Goal: Task Accomplishment & Management: Use online tool/utility

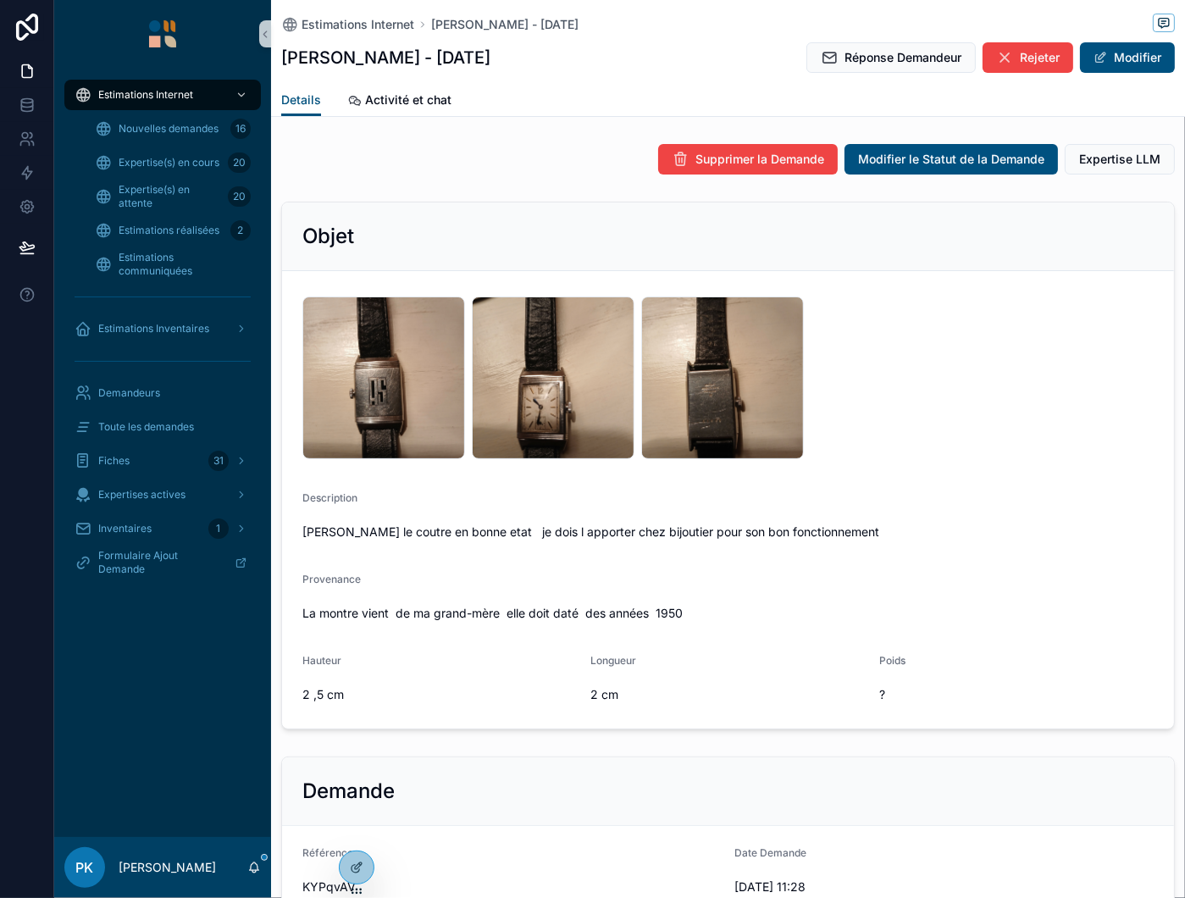
click at [858, 65] on span "Réponse Demandeur" at bounding box center [902, 57] width 117 height 17
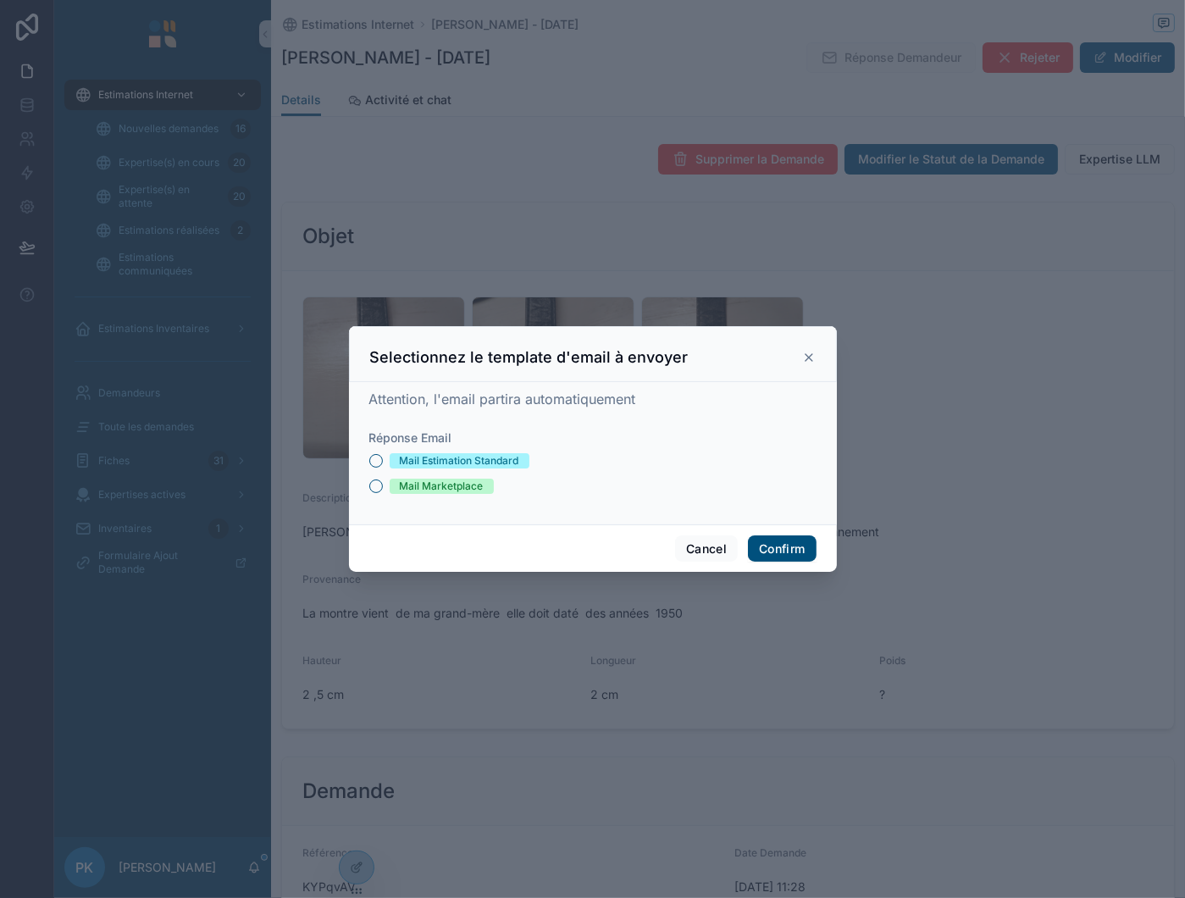
click at [478, 454] on div "Mail Estimation Standard" at bounding box center [459, 460] width 119 height 15
click at [383, 454] on button "Mail Estimation Standard" at bounding box center [376, 461] width 14 height 14
click at [793, 549] on button "Confirm" at bounding box center [782, 548] width 68 height 27
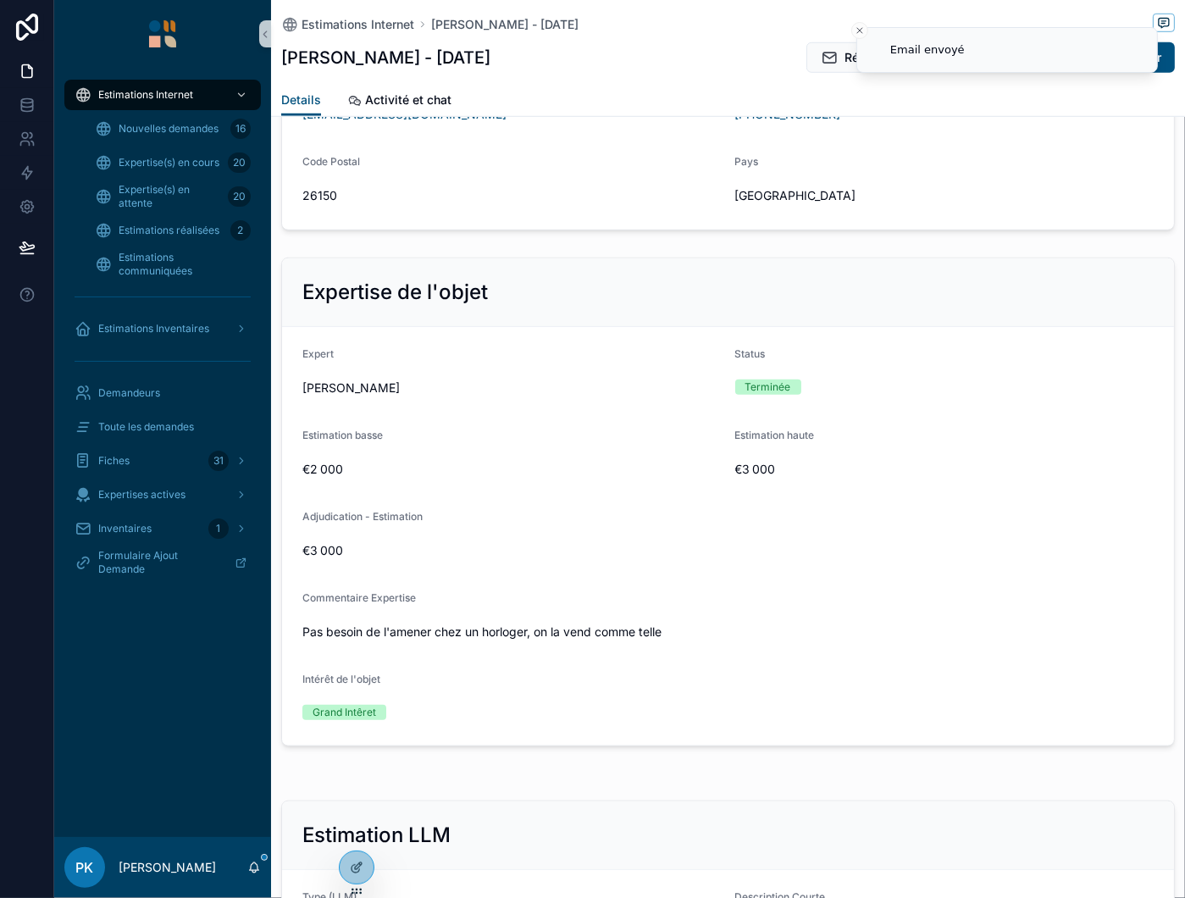
scroll to position [1270, 0]
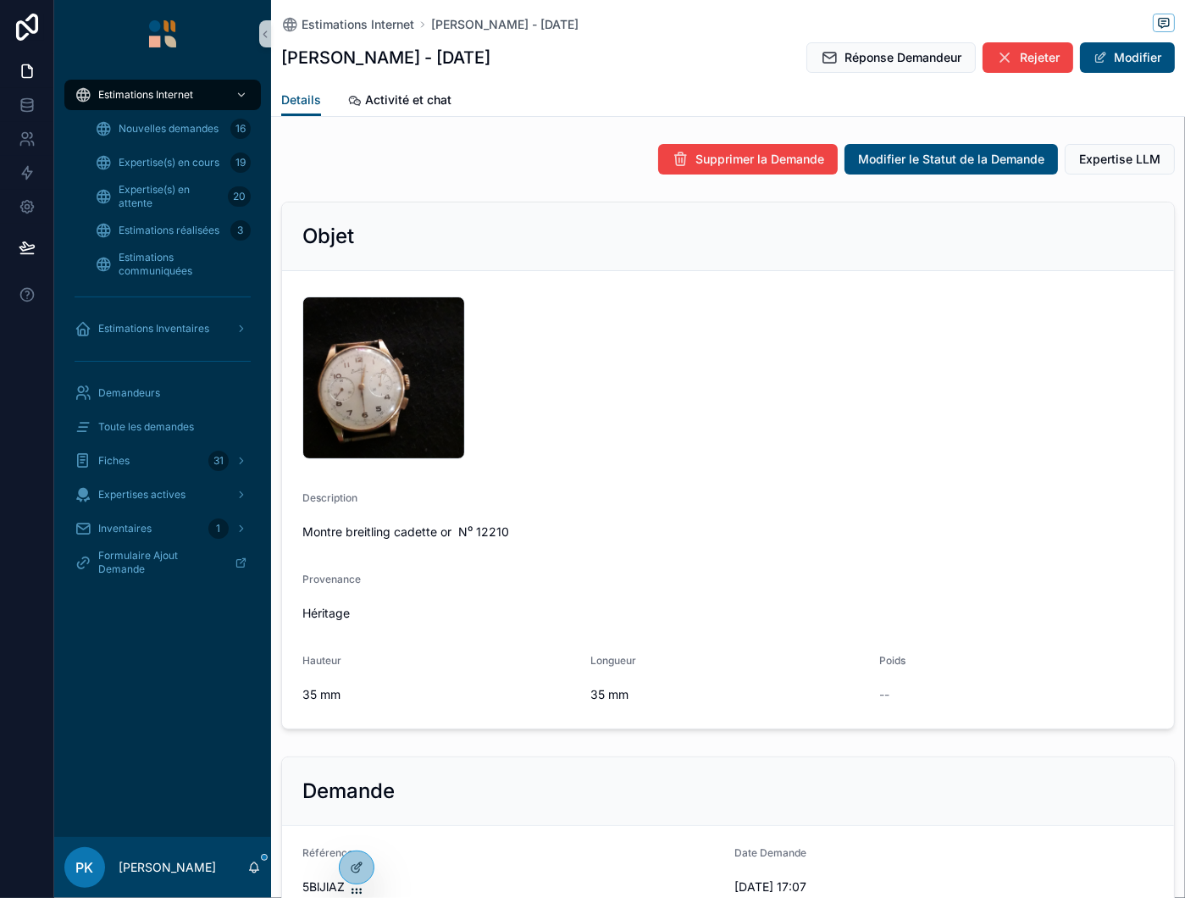
click at [850, 56] on span "Réponse Demandeur" at bounding box center [902, 57] width 117 height 17
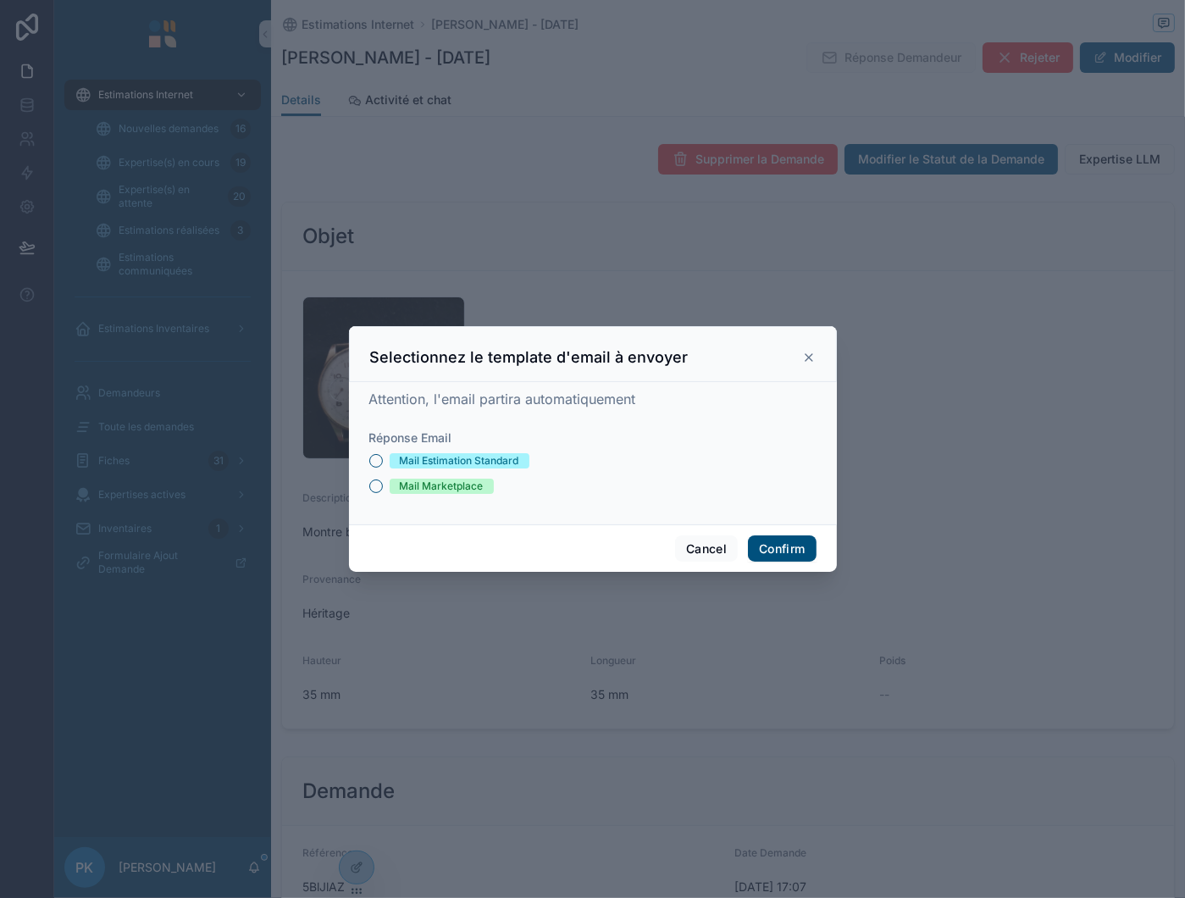
click at [461, 461] on div "Mail Estimation Standard" at bounding box center [459, 460] width 119 height 15
click at [383, 461] on button "Mail Estimation Standard" at bounding box center [376, 461] width 14 height 14
click at [772, 539] on button "Confirm" at bounding box center [782, 548] width 68 height 27
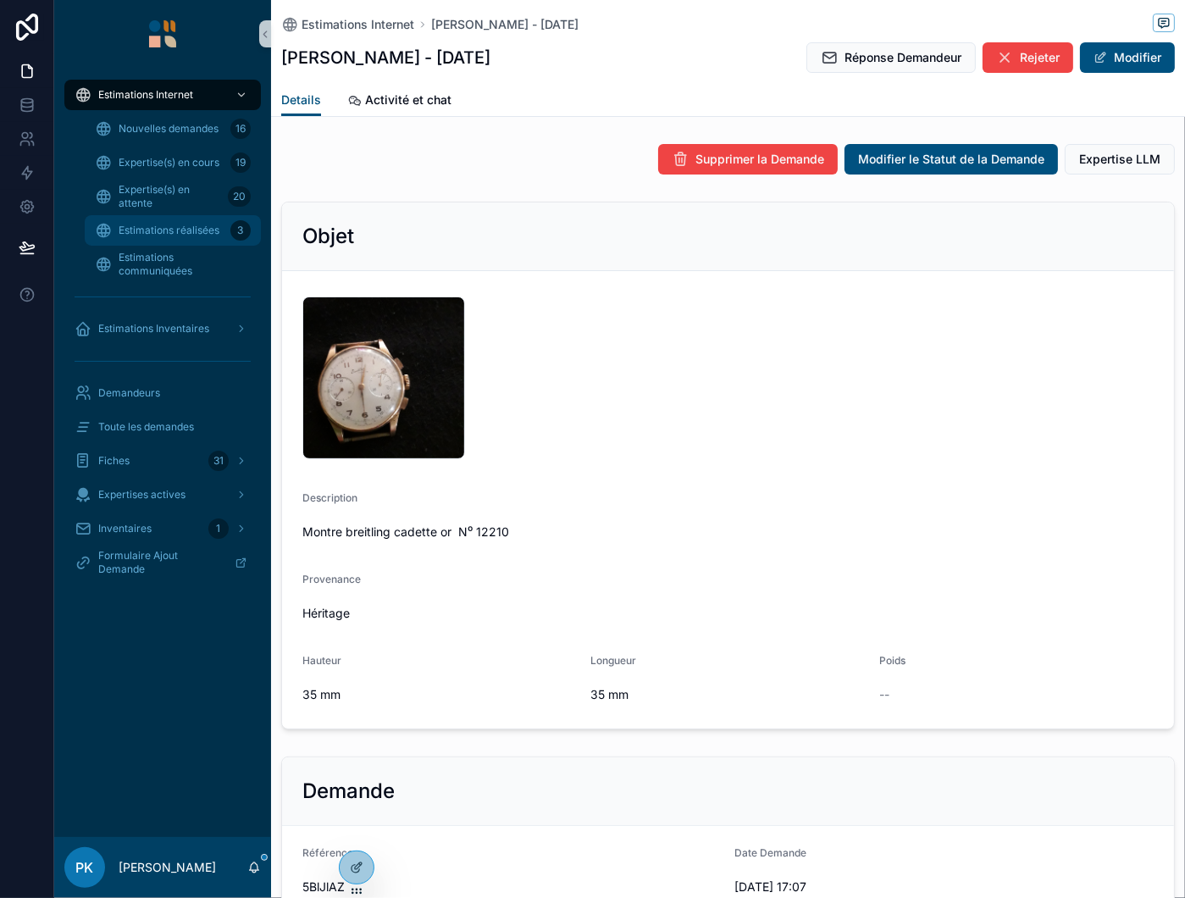
click at [195, 225] on span "Estimations réalisées" at bounding box center [169, 231] width 101 height 14
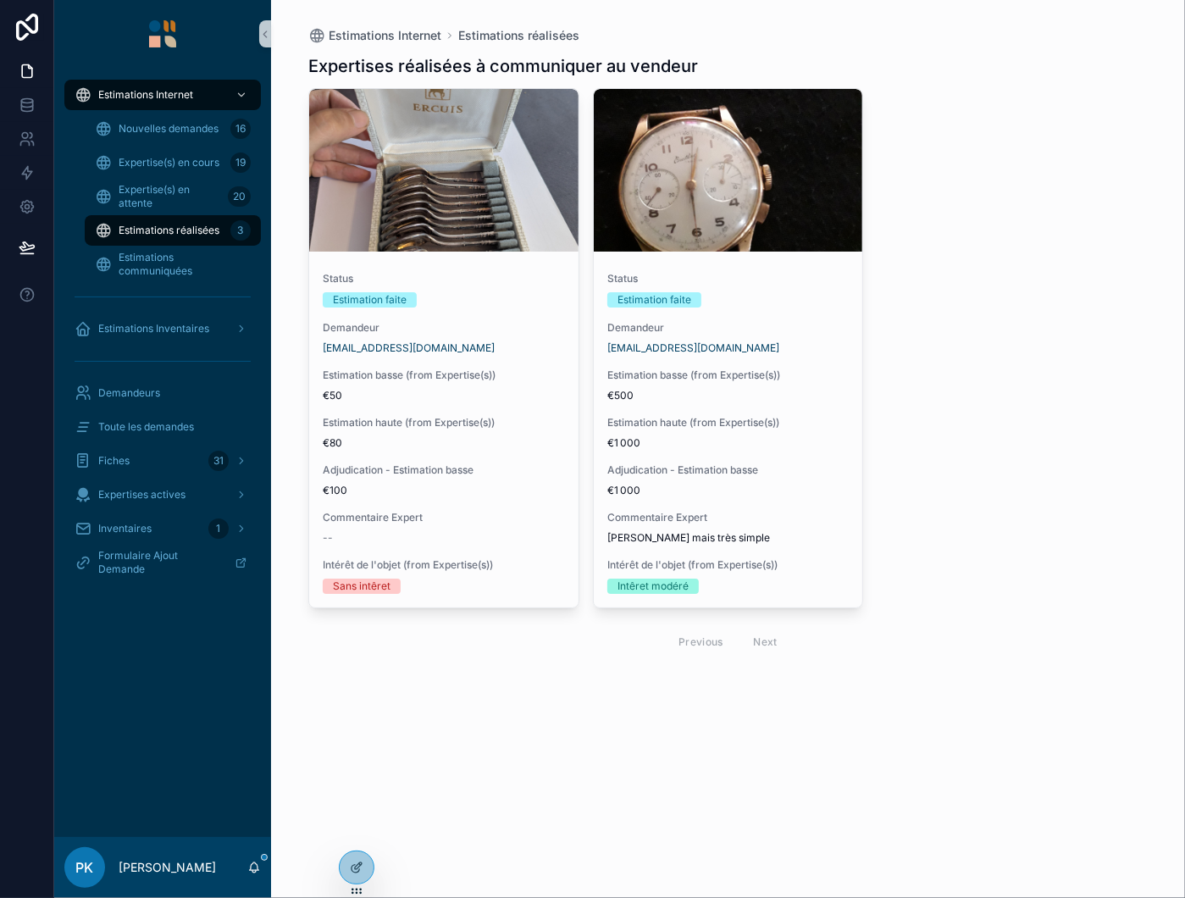
click at [516, 284] on span "Status" at bounding box center [444, 279] width 242 height 14
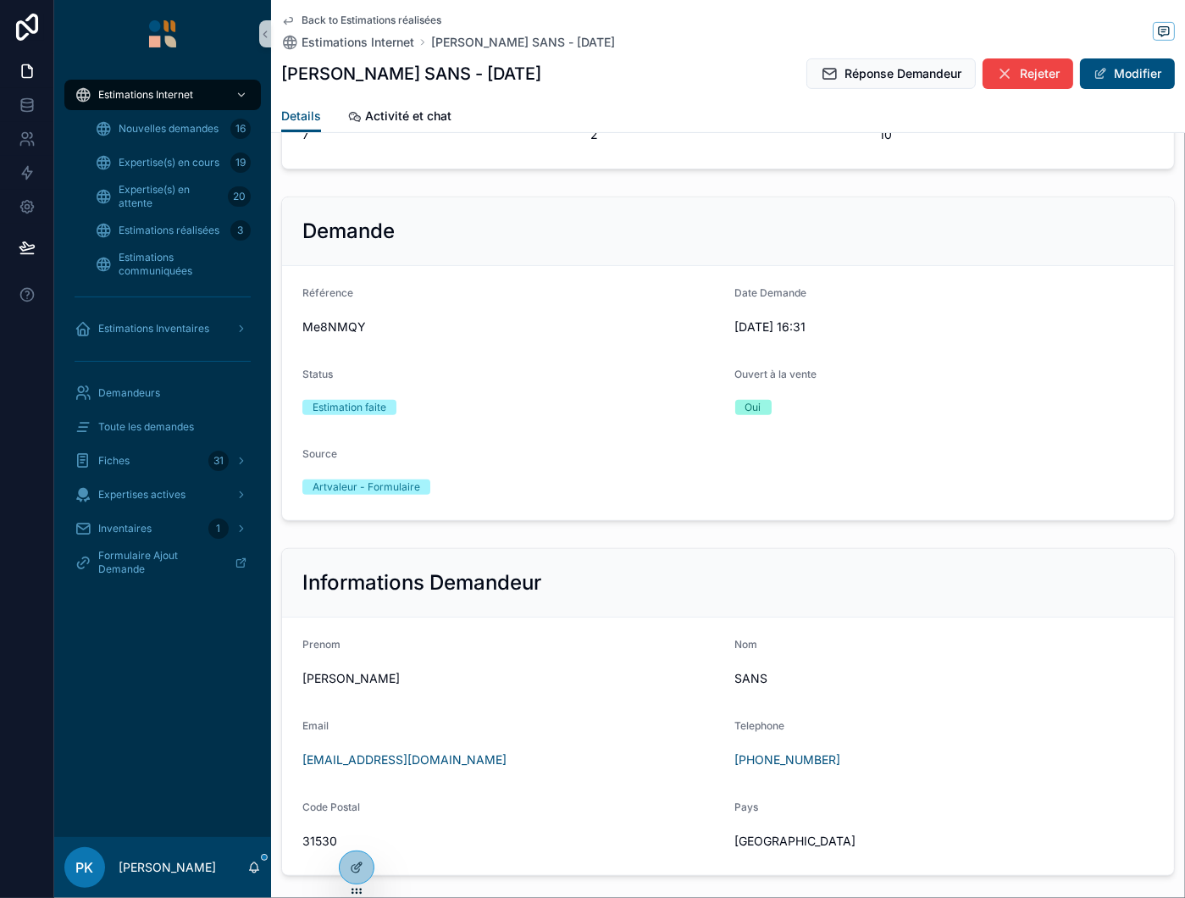
scroll to position [508, 0]
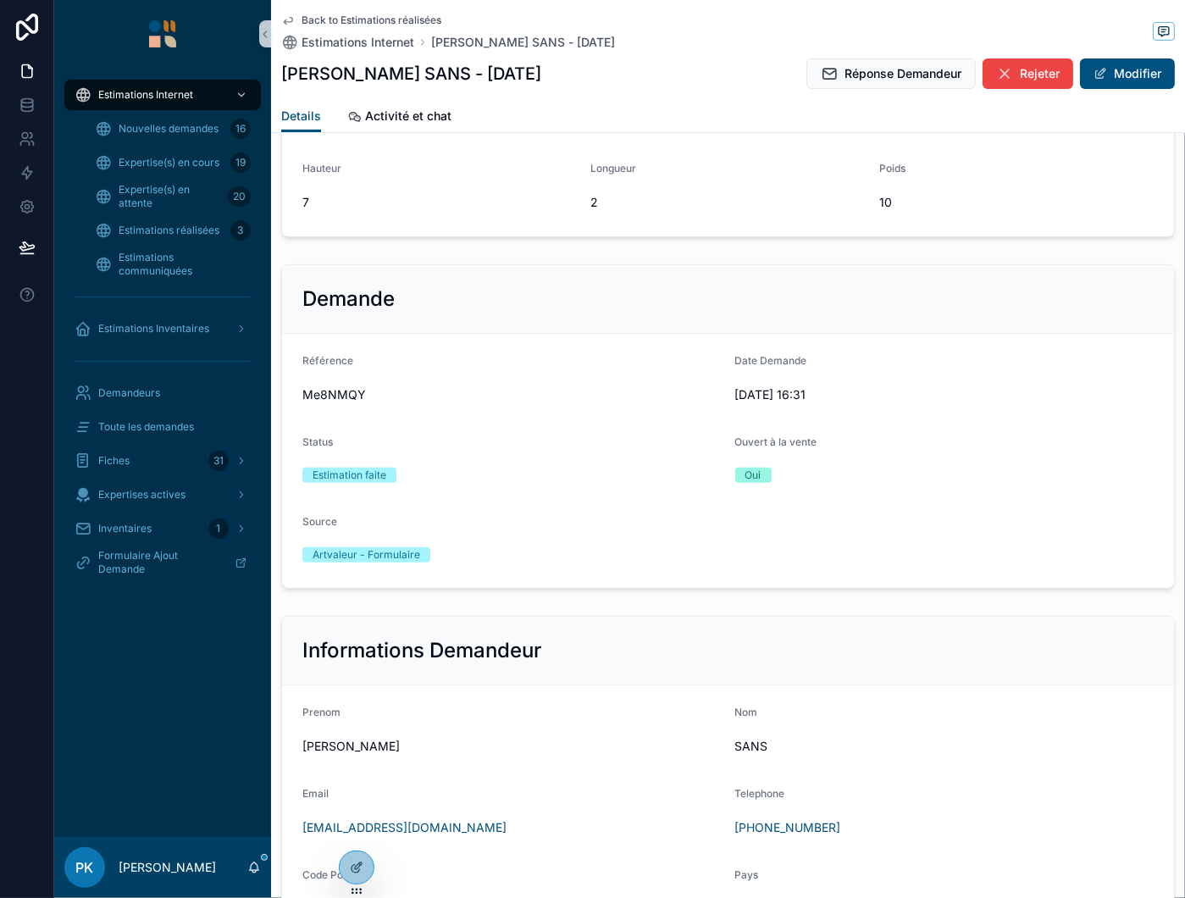
click at [322, 387] on span "Me8NMQY" at bounding box center [511, 394] width 419 height 17
copy span "Me8NMQY"
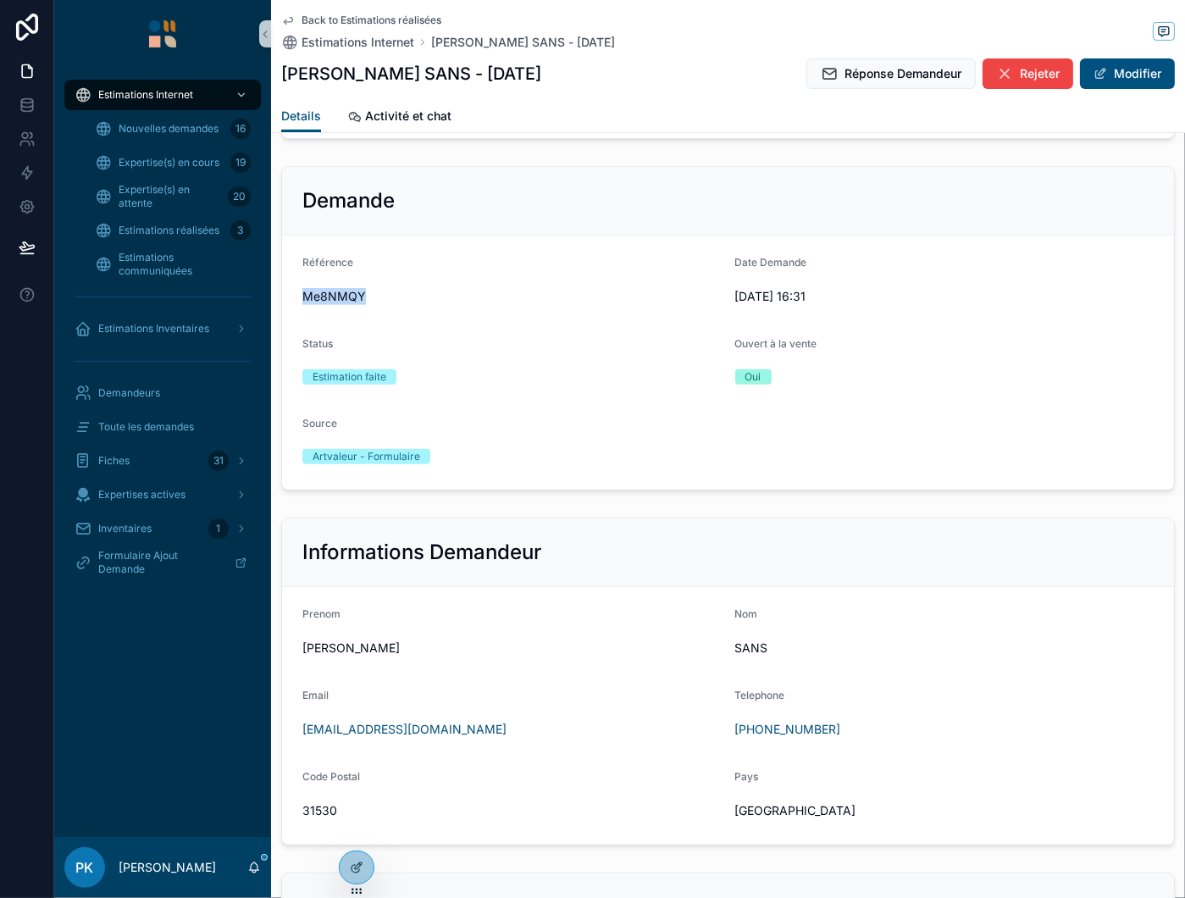
scroll to position [593, 0]
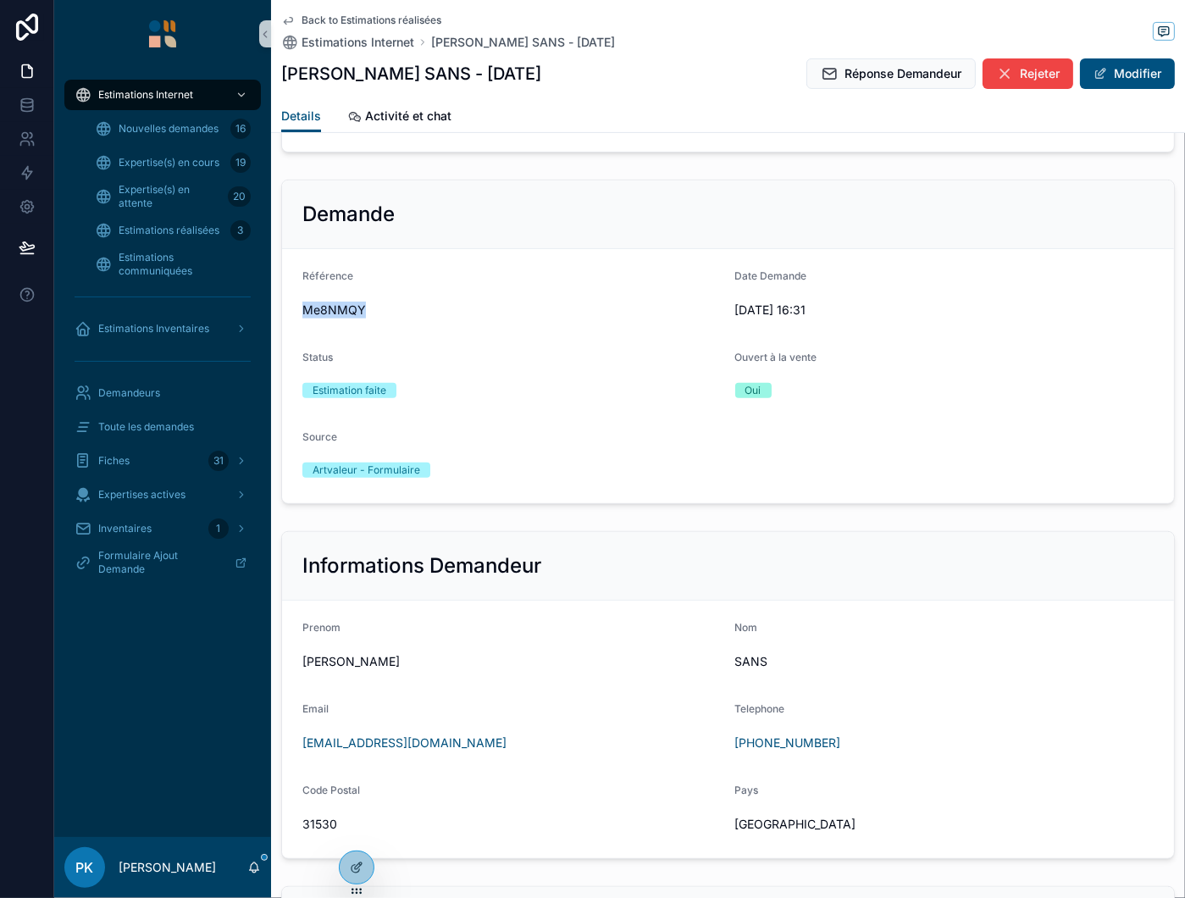
click at [861, 81] on span "Réponse Demandeur" at bounding box center [902, 73] width 117 height 17
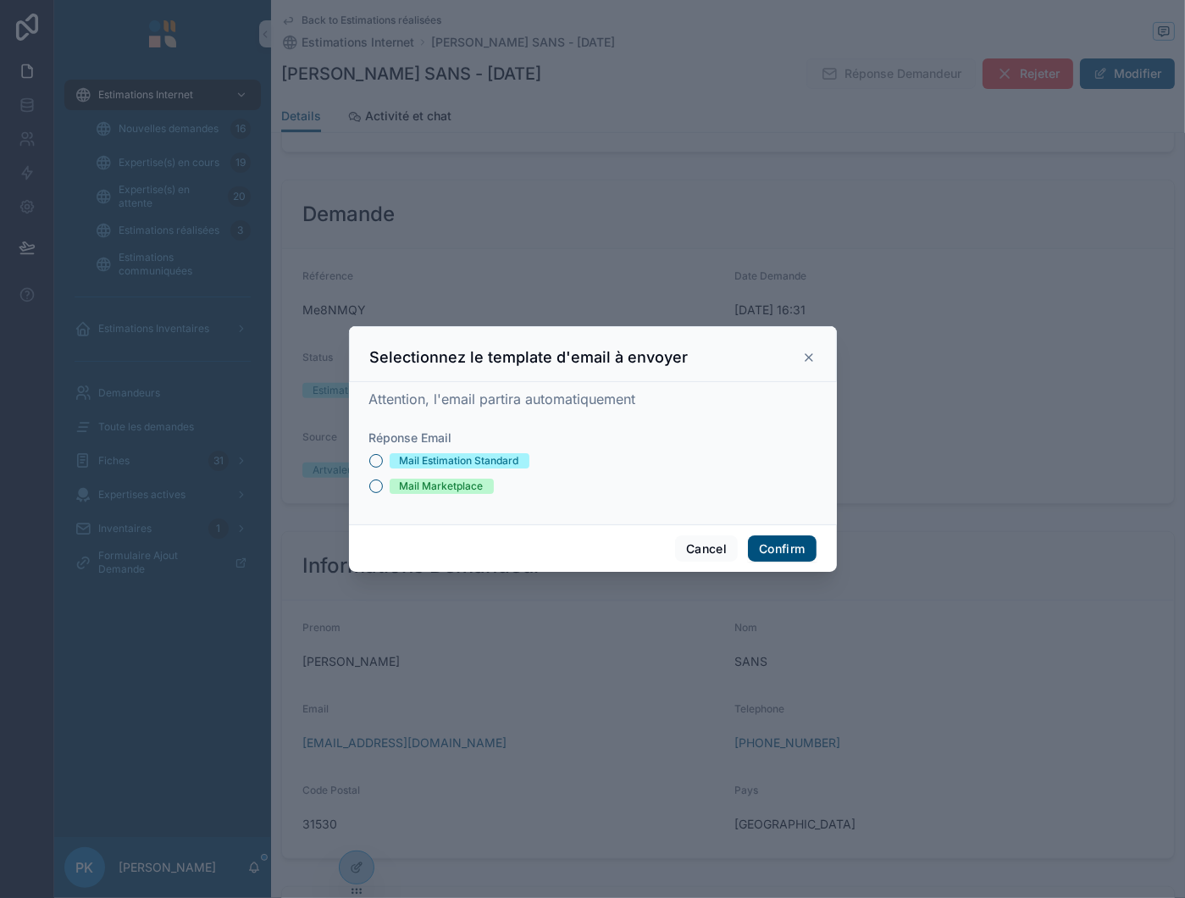
click at [428, 457] on div "Mail Estimation Standard" at bounding box center [459, 460] width 119 height 15
click at [383, 457] on button "Mail Estimation Standard" at bounding box center [376, 461] width 14 height 14
click at [708, 549] on button "Cancel" at bounding box center [706, 548] width 63 height 27
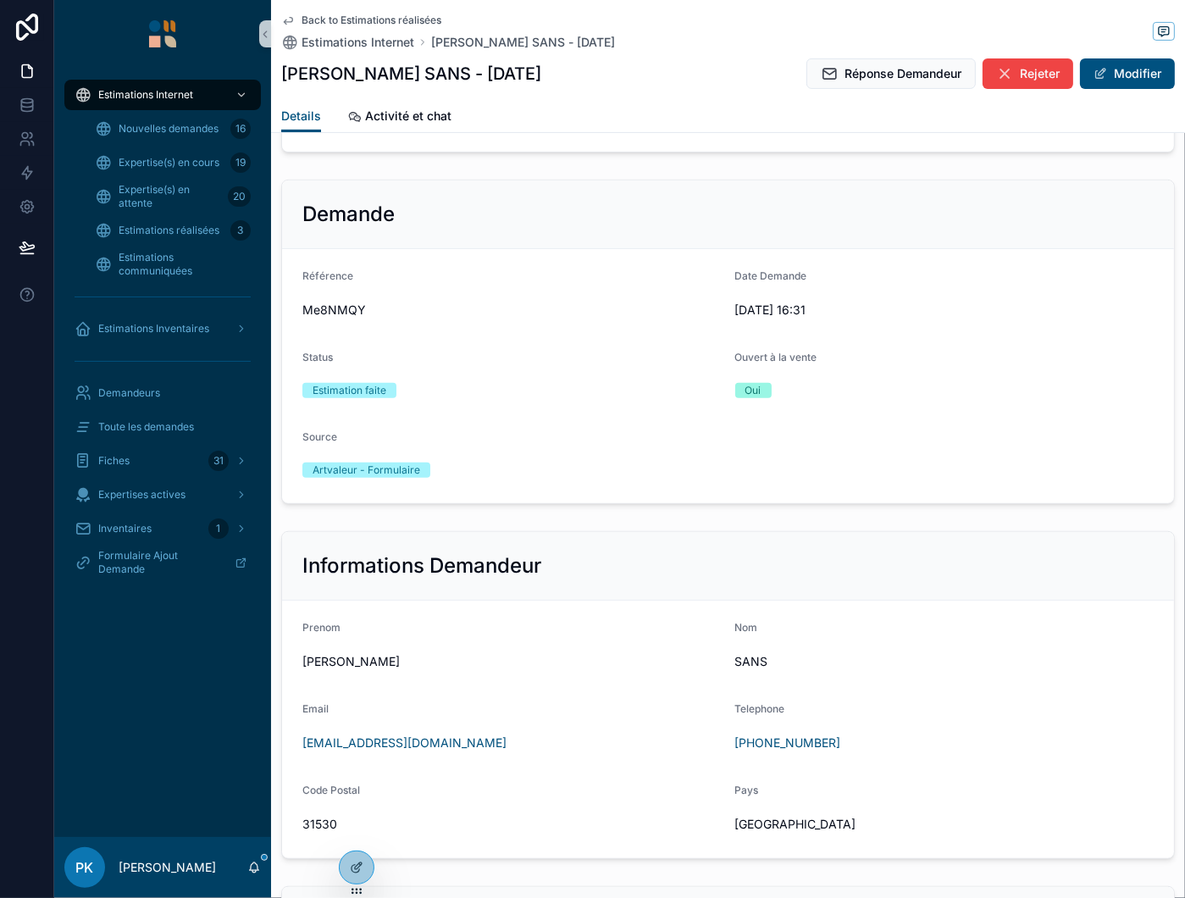
click at [881, 72] on span "Réponse Demandeur" at bounding box center [902, 73] width 117 height 17
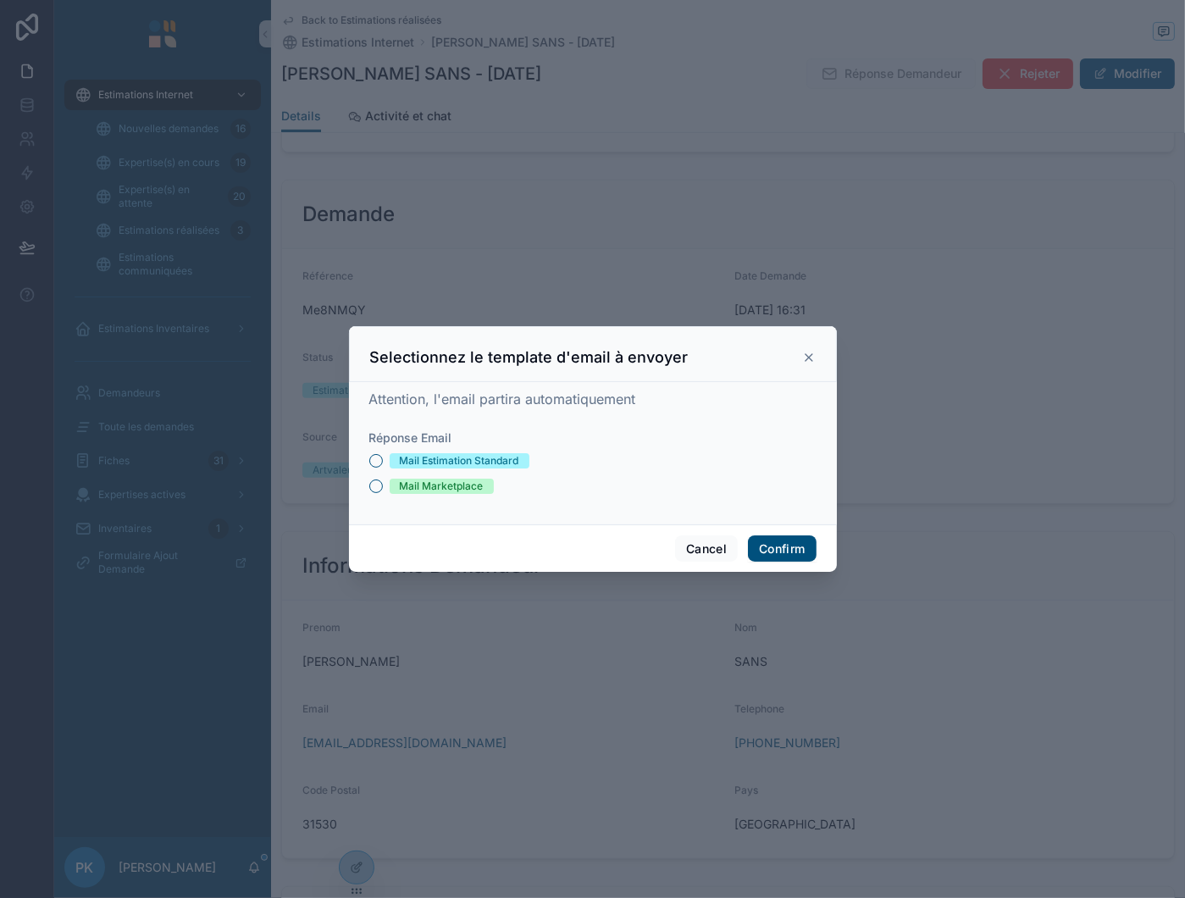
click at [471, 461] on div "Mail Estimation Standard" at bounding box center [459, 460] width 119 height 15
click at [383, 461] on button "Mail Estimation Standard" at bounding box center [376, 461] width 14 height 14
click at [789, 542] on button "Confirm" at bounding box center [782, 548] width 68 height 27
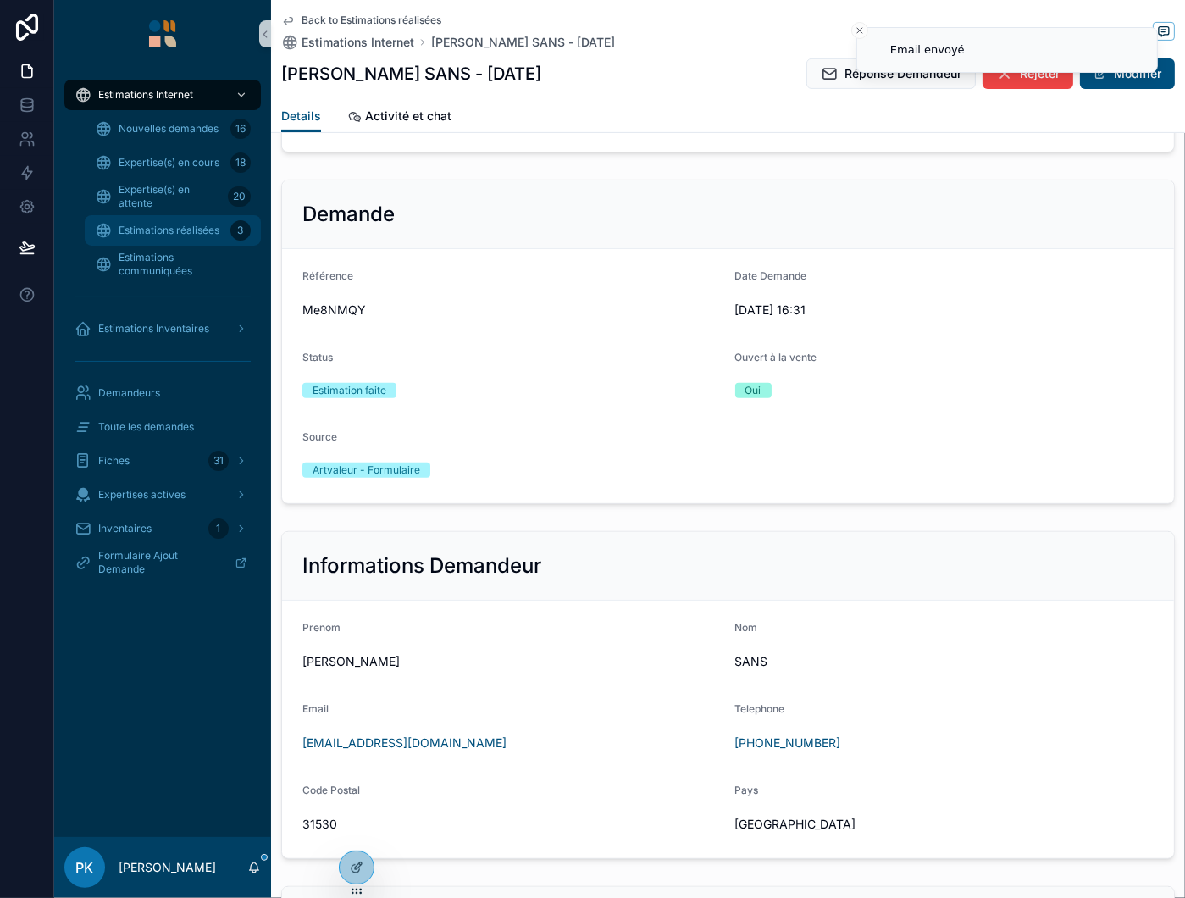
click at [152, 227] on span "Estimations réalisées" at bounding box center [169, 231] width 101 height 14
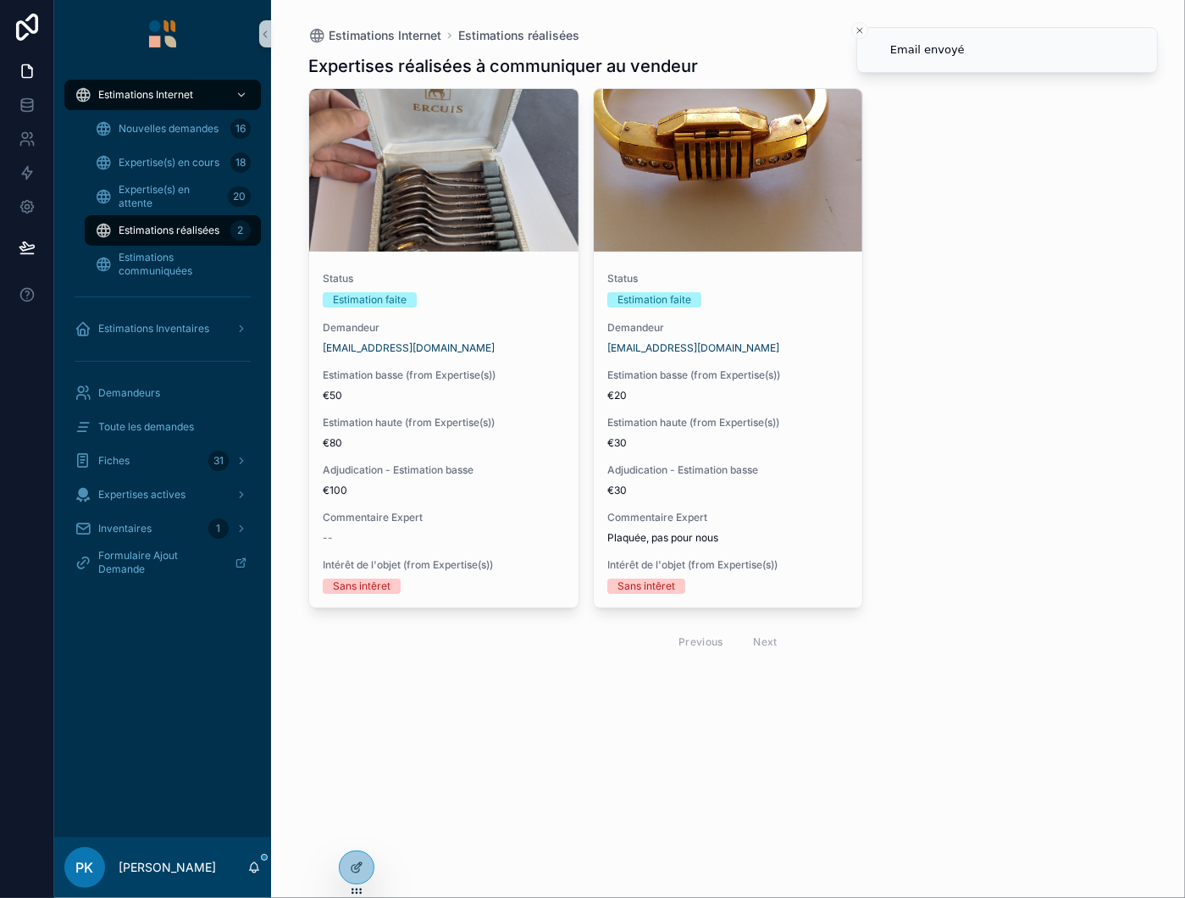
click at [782, 301] on div "Estimation faite" at bounding box center [728, 299] width 242 height 15
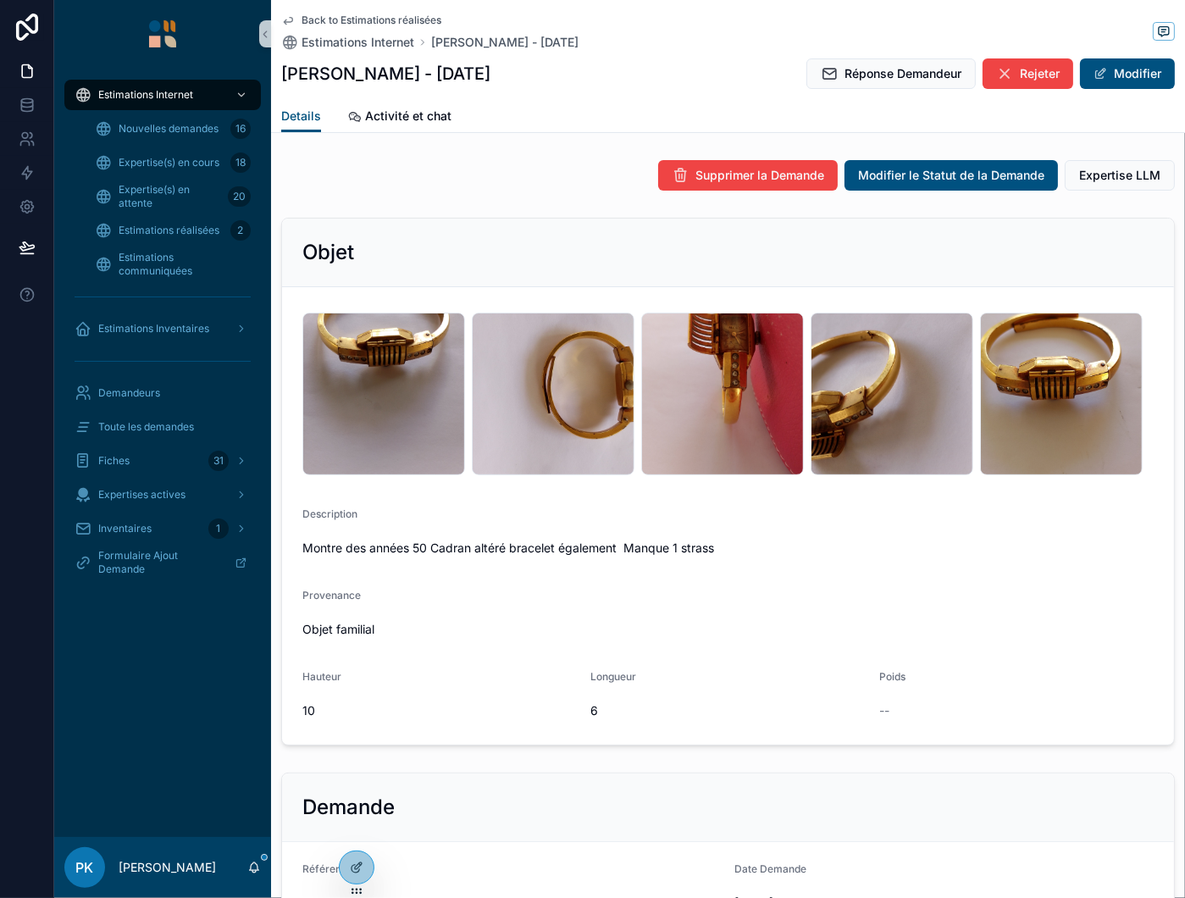
click at [1020, 68] on span "Rejeter" at bounding box center [1040, 73] width 40 height 17
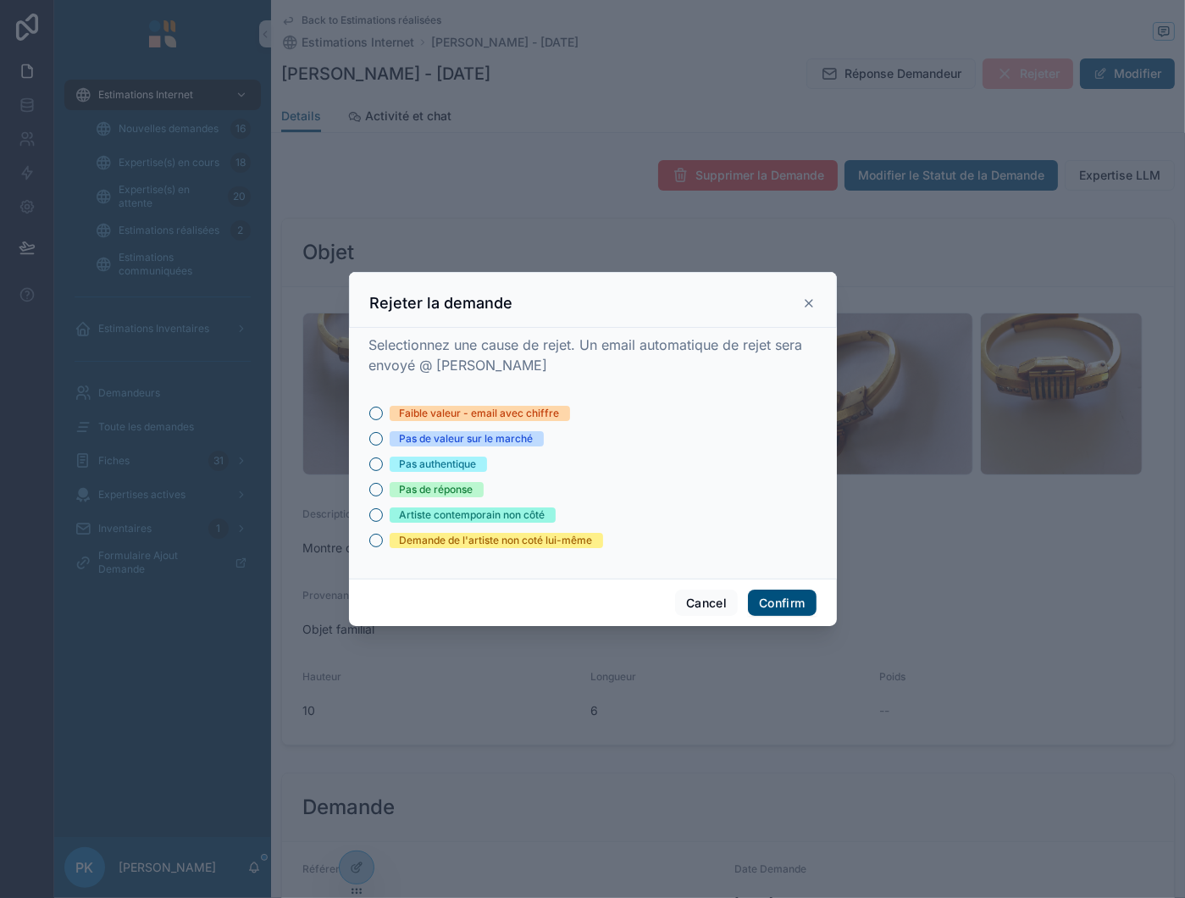
click at [484, 413] on div "Faible valeur - email avec chiffre" at bounding box center [480, 413] width 160 height 15
click at [383, 413] on button "Faible valeur - email avec chiffre" at bounding box center [376, 413] width 14 height 14
click at [776, 603] on button "Confirm" at bounding box center [782, 602] width 68 height 27
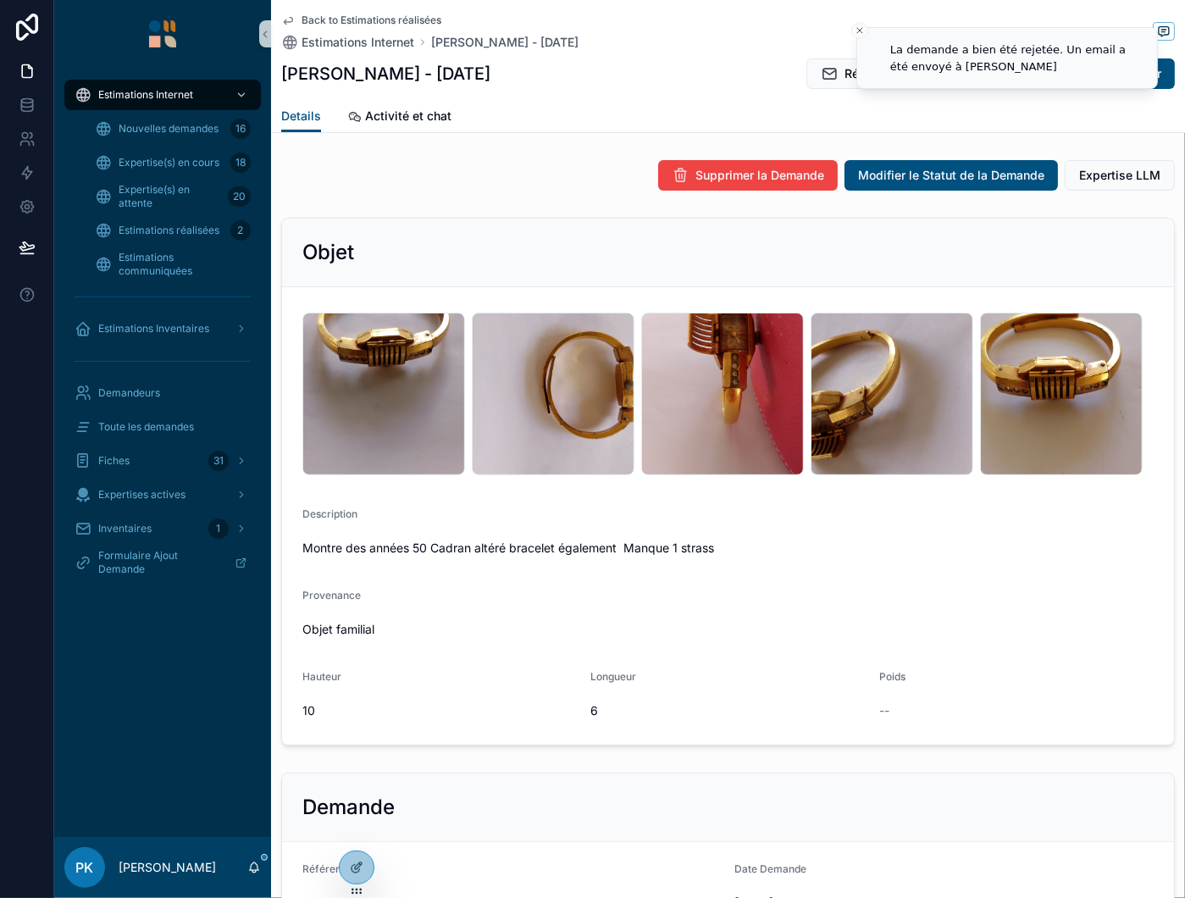
click at [360, 854] on div at bounding box center [357, 867] width 34 height 32
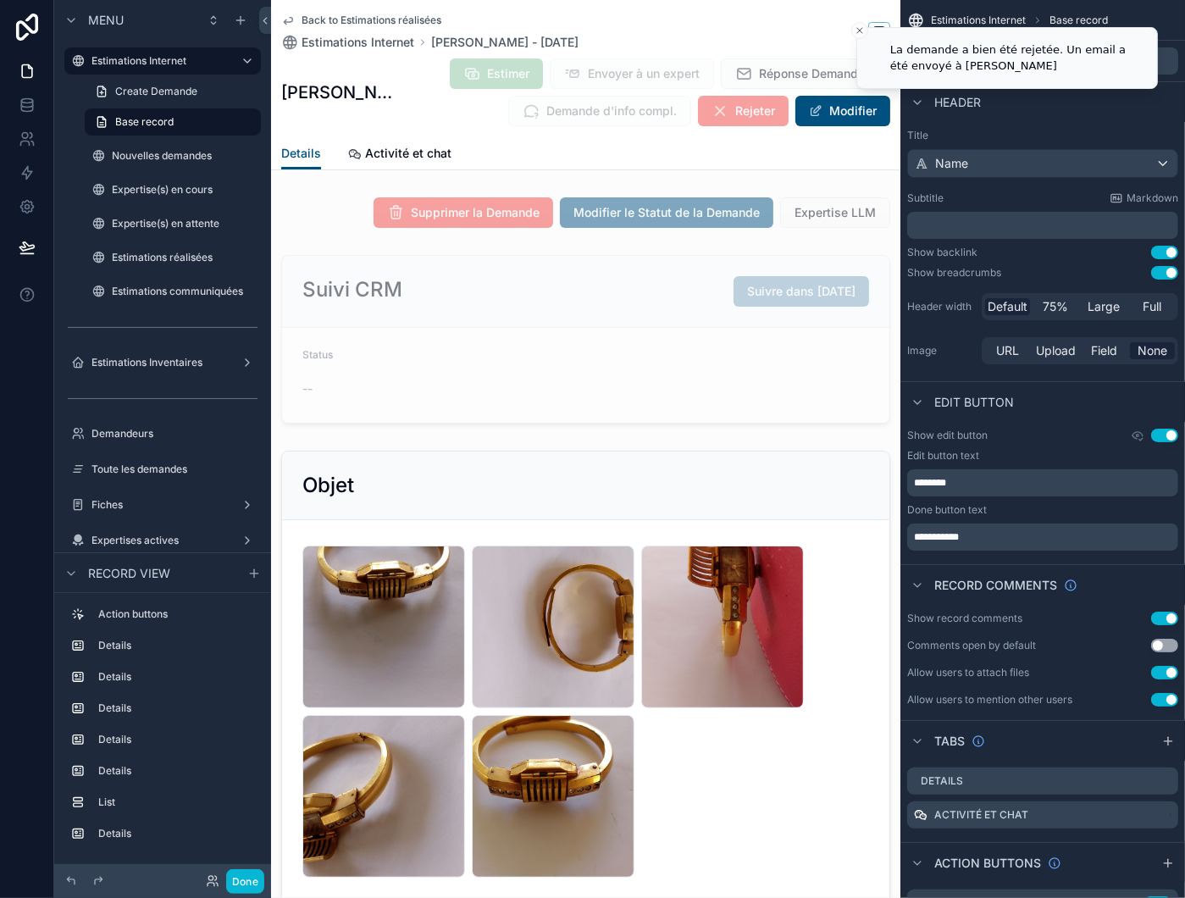
click at [854, 32] on icon "Close toast" at bounding box center [859, 30] width 10 height 10
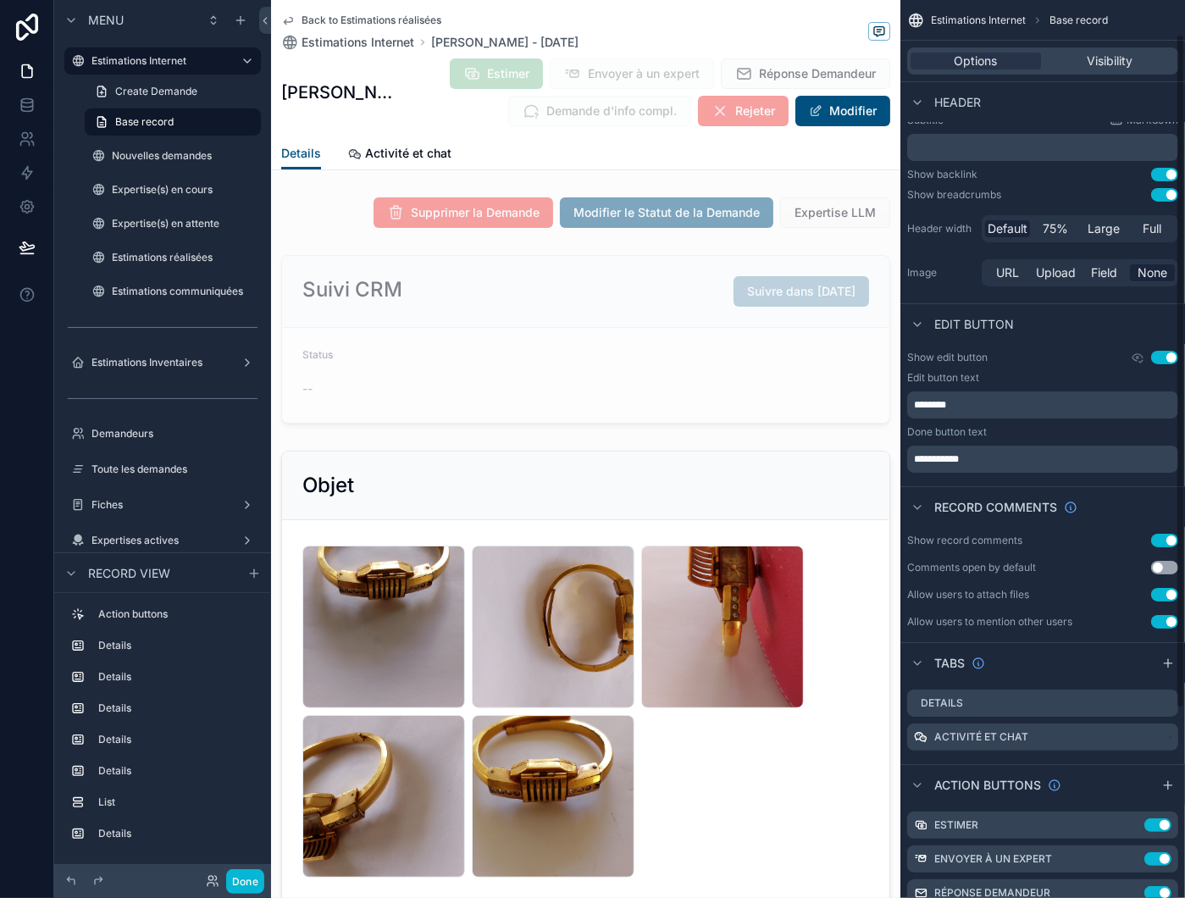
scroll to position [296, 0]
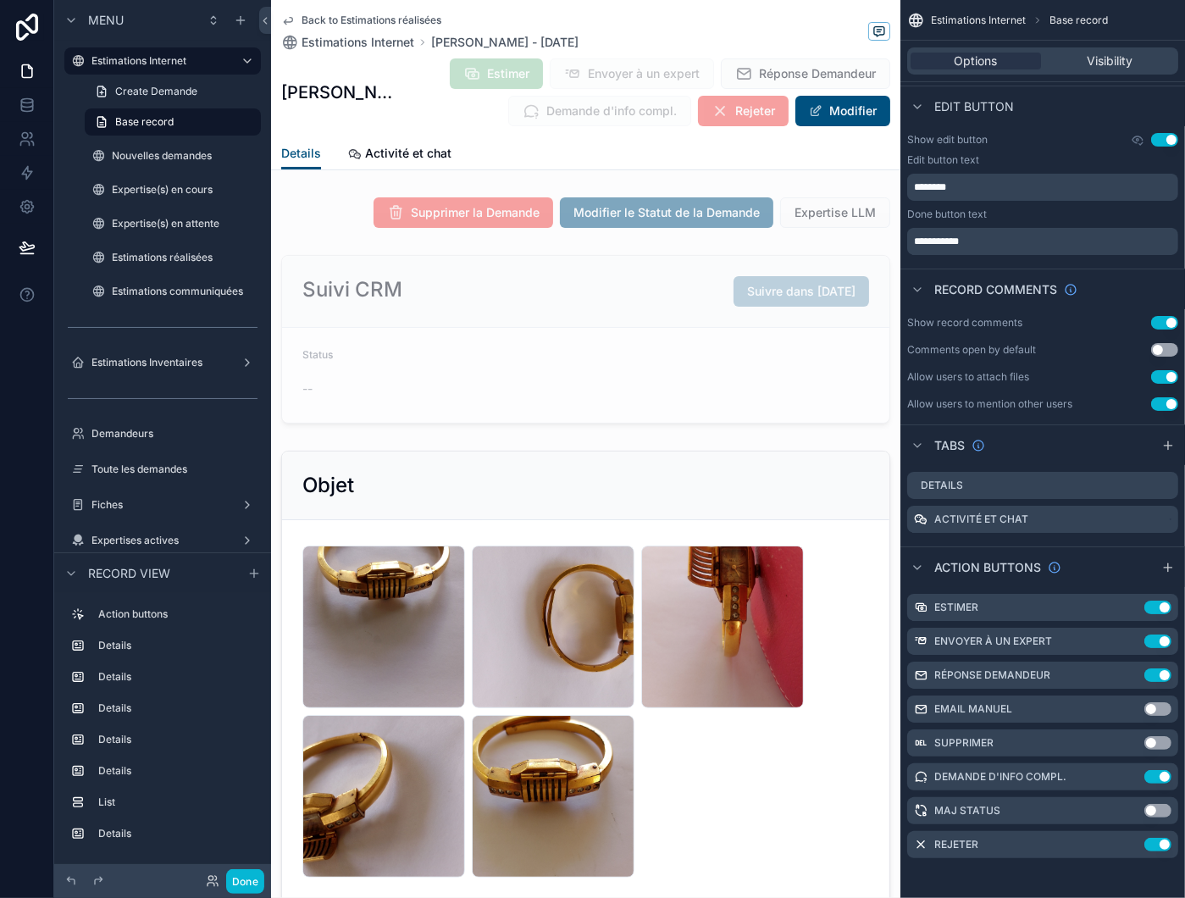
click at [0, 0] on icon "scrollable content" at bounding box center [0, 0] width 0 height 0
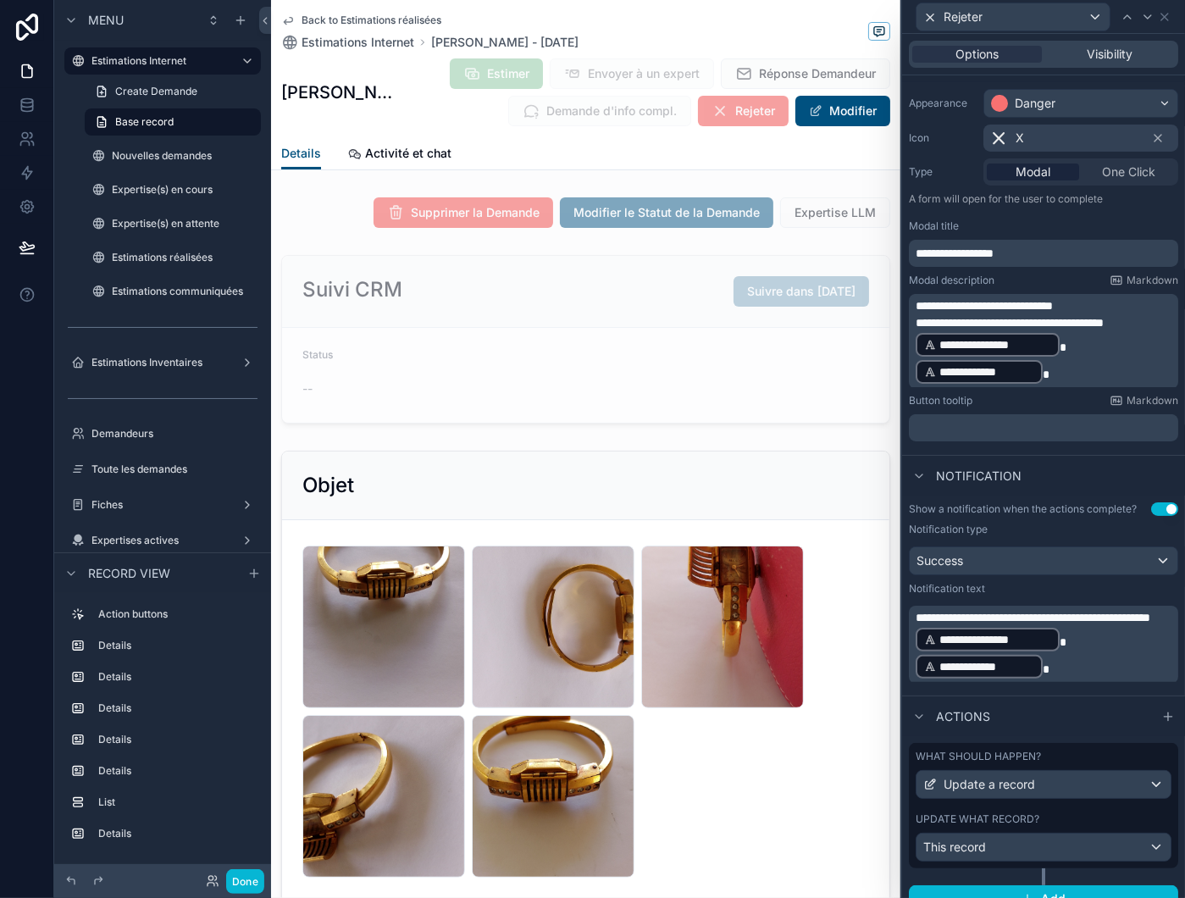
scroll to position [147, 0]
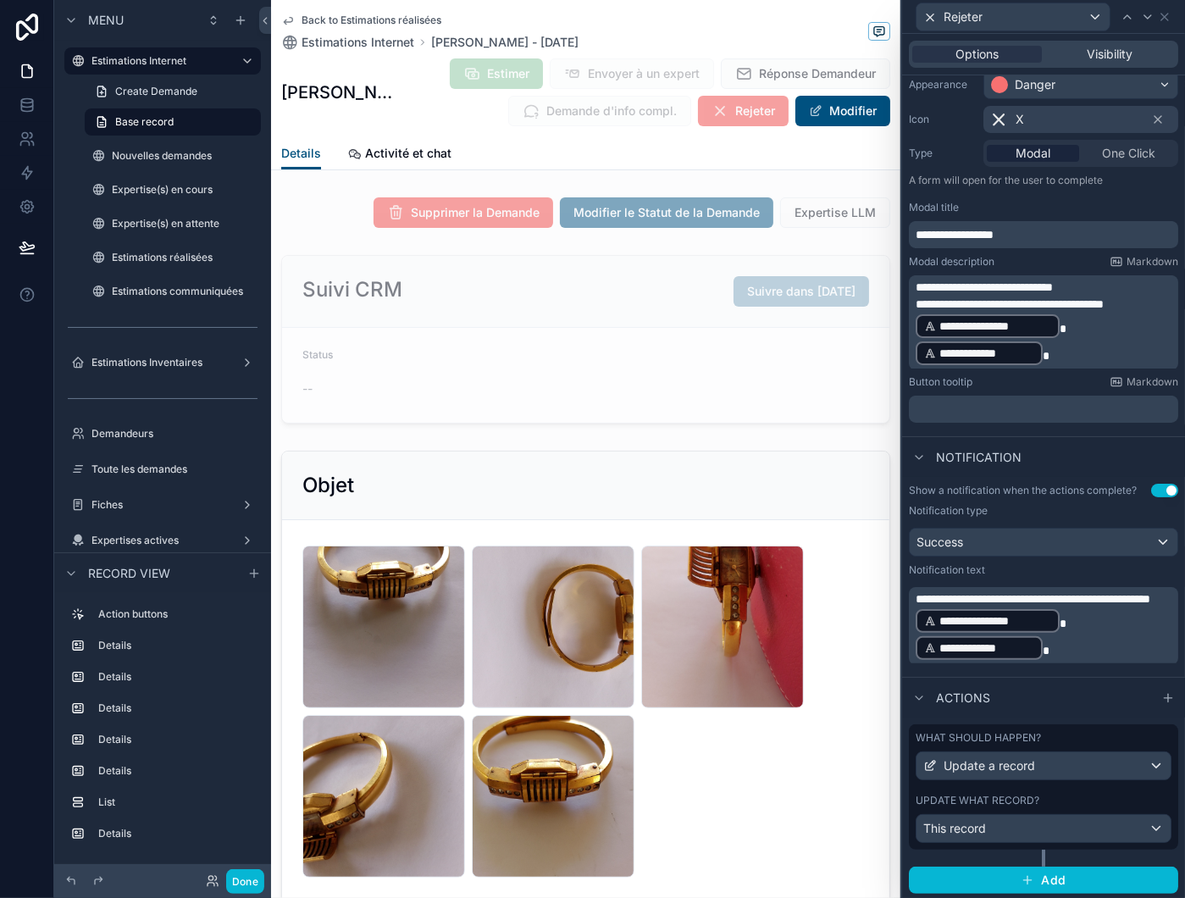
click at [1081, 786] on div "What should happen? Update a record Update what record? This record" at bounding box center [1043, 786] width 269 height 125
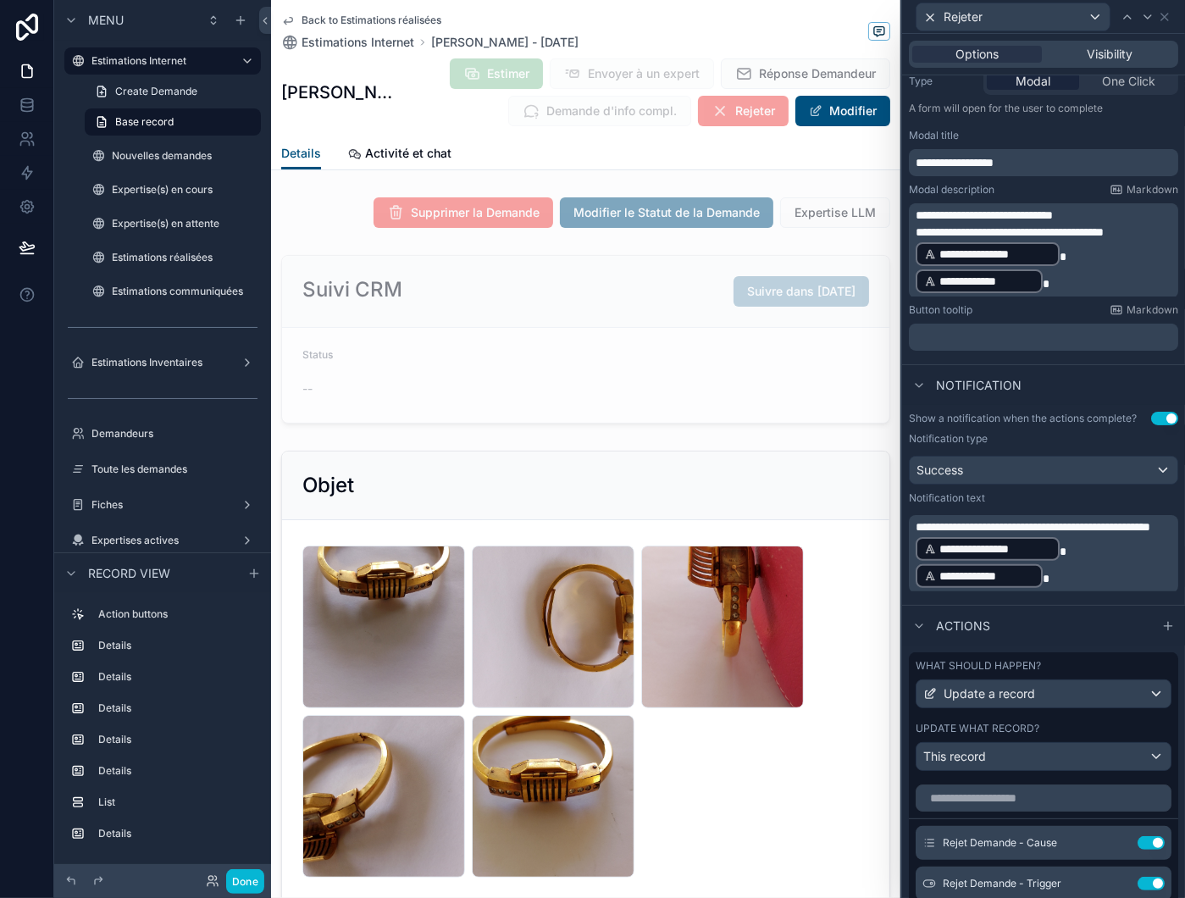
scroll to position [571, 0]
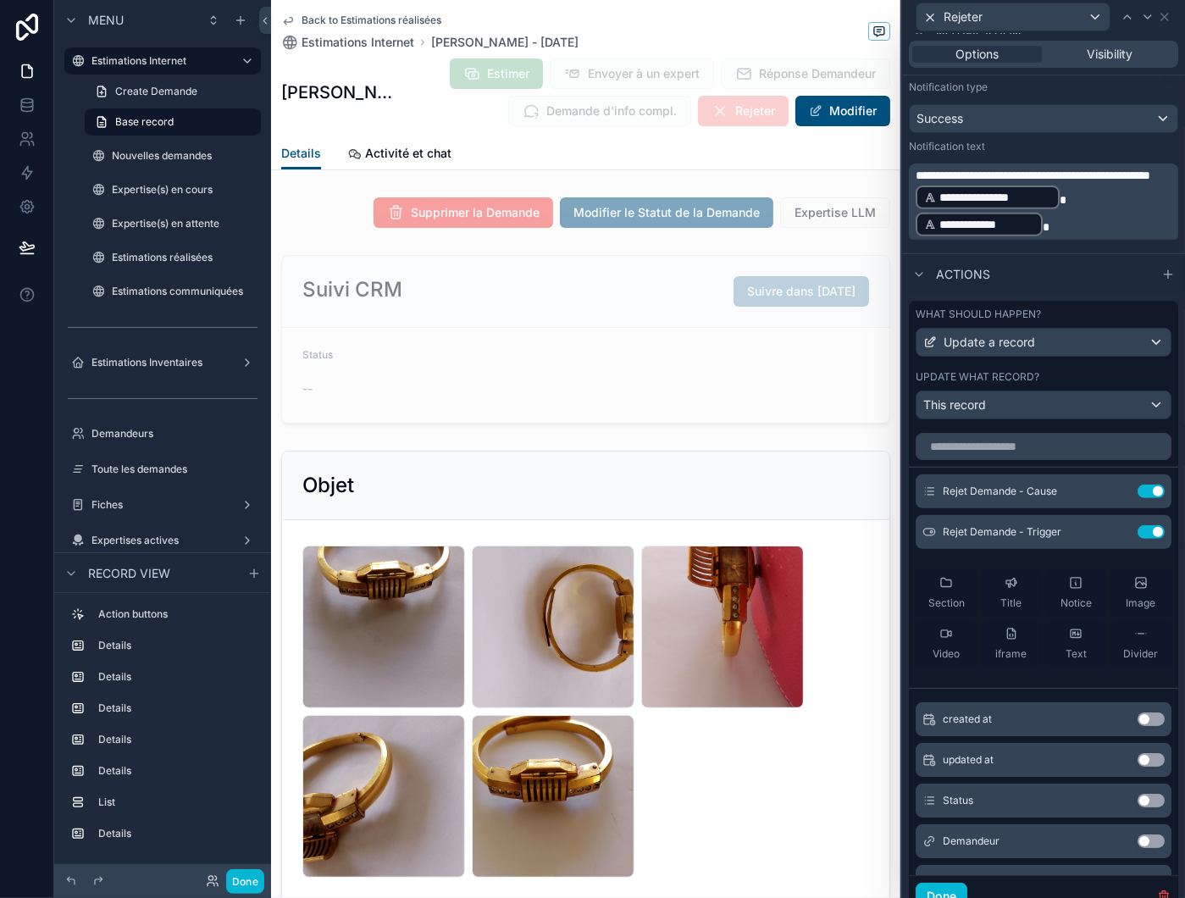
click at [0, 0] on icon at bounding box center [0, 0] width 0 height 0
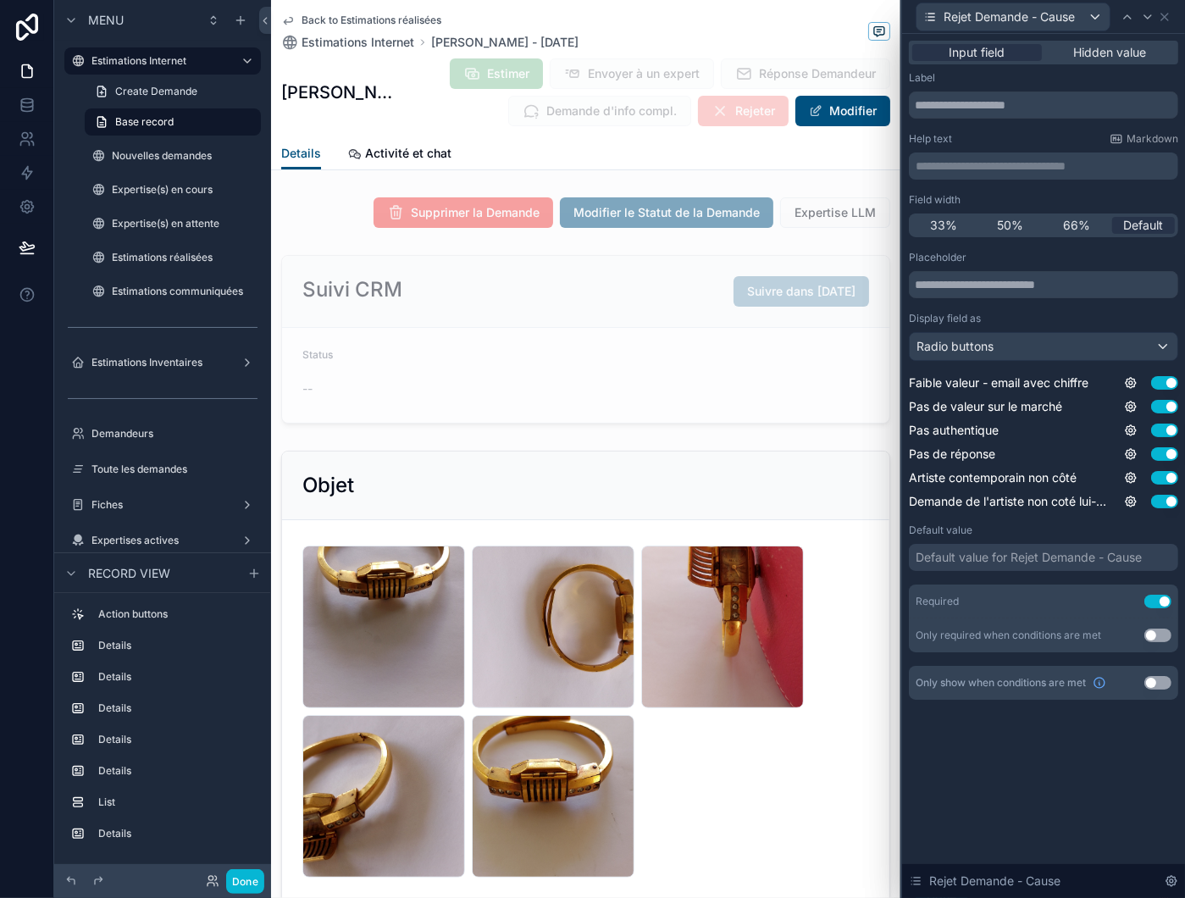
click at [1135, 379] on icon at bounding box center [1131, 383] width 14 height 14
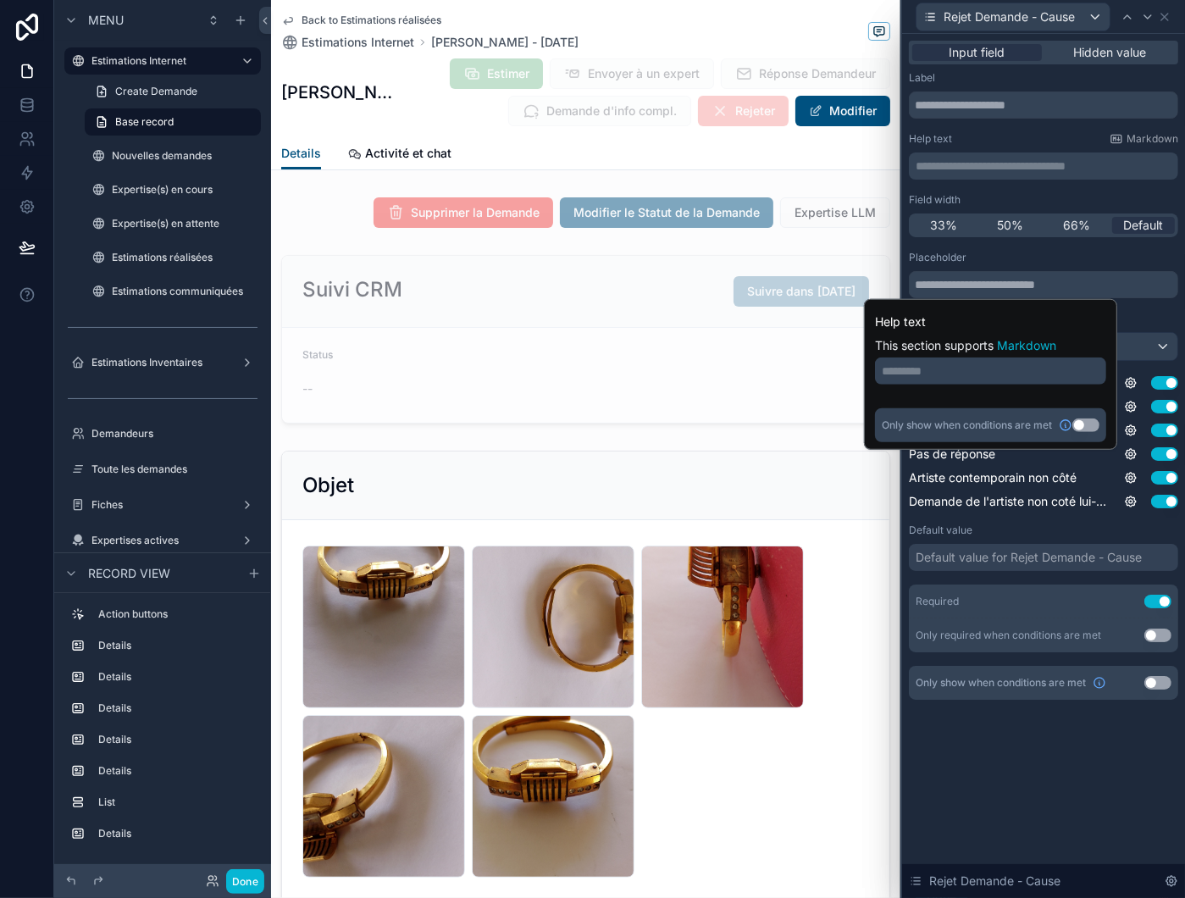
click at [1132, 380] on icon at bounding box center [1131, 383] width 14 height 14
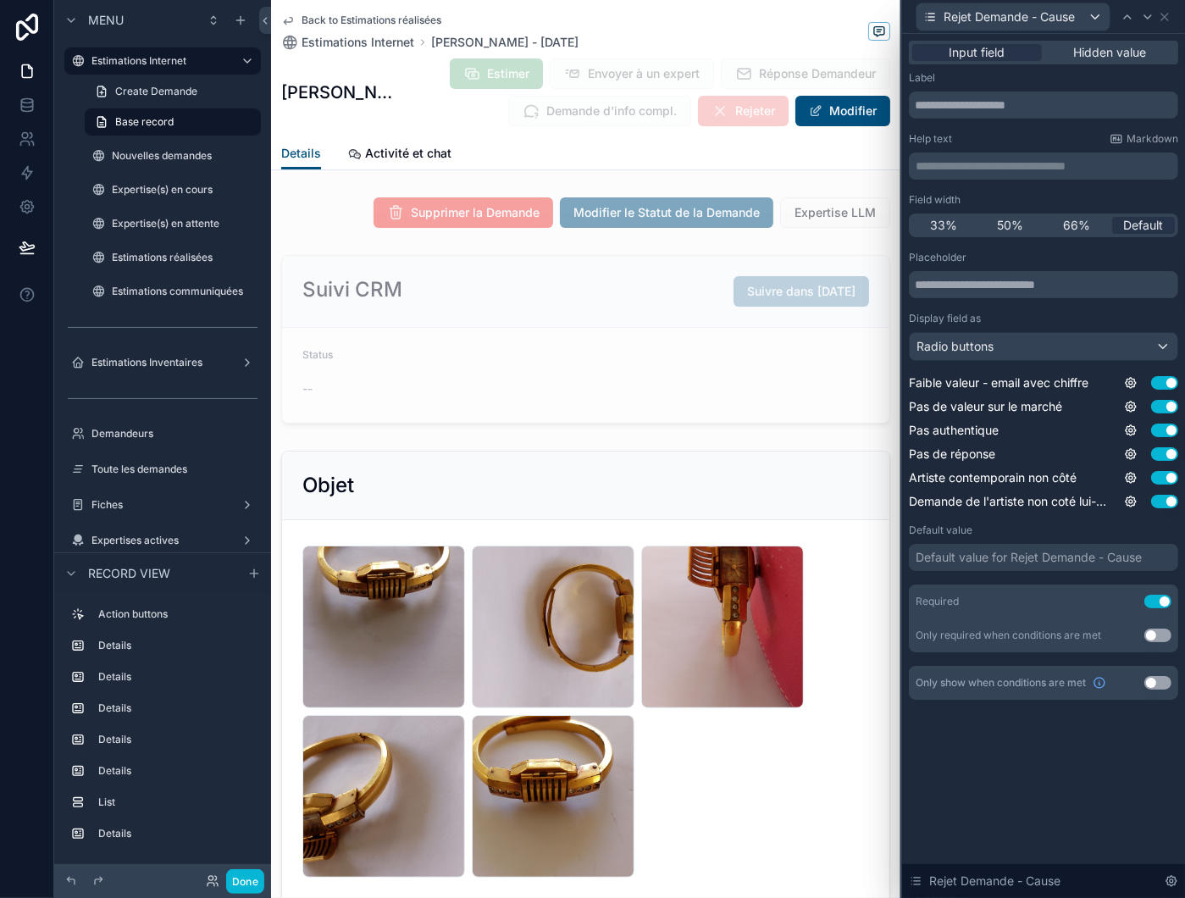
click at [1131, 370] on div "Placeholder Display field as Radio buttons Faible valeur - email avec chiffre U…" at bounding box center [1043, 380] width 269 height 259
click at [1129, 384] on icon at bounding box center [1130, 382] width 3 height 3
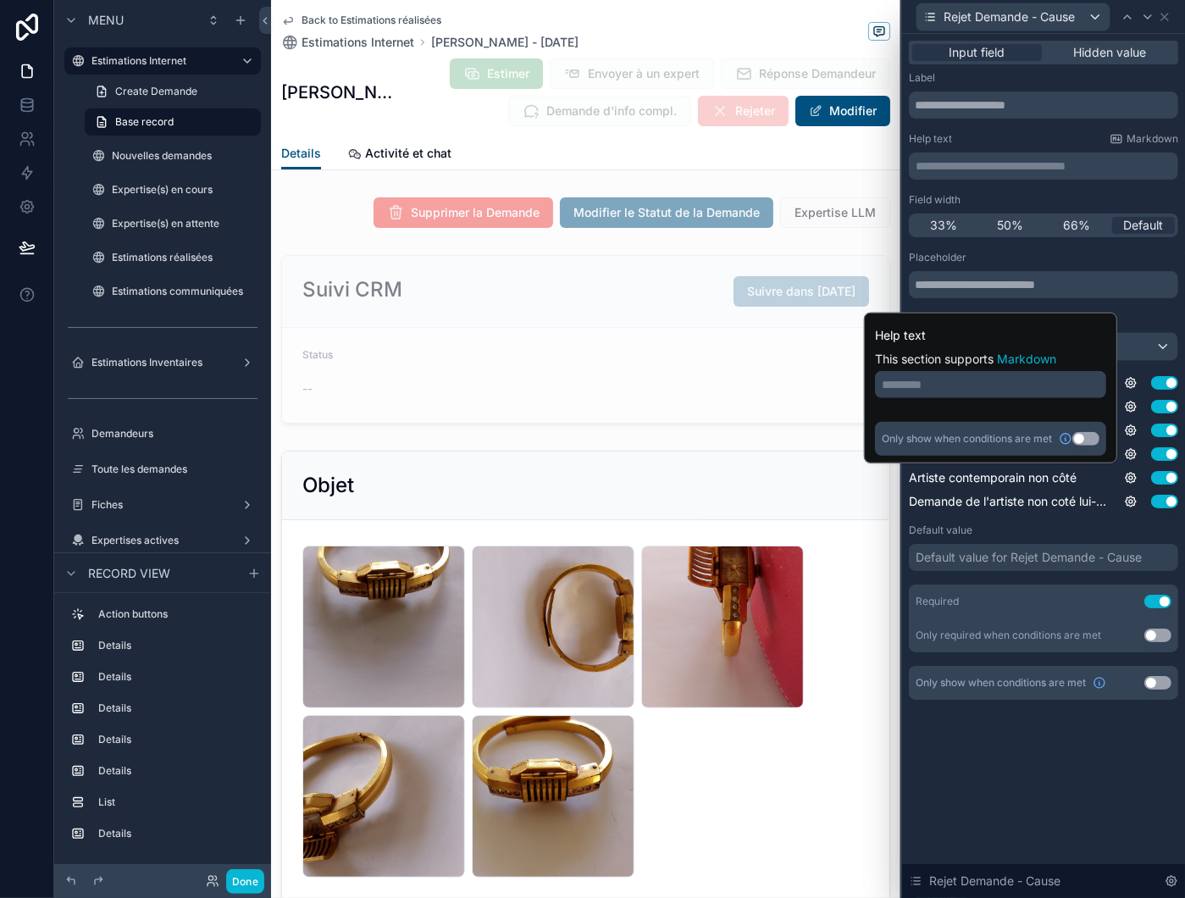
click at [1085, 438] on button "Use setting" at bounding box center [1085, 439] width 27 height 14
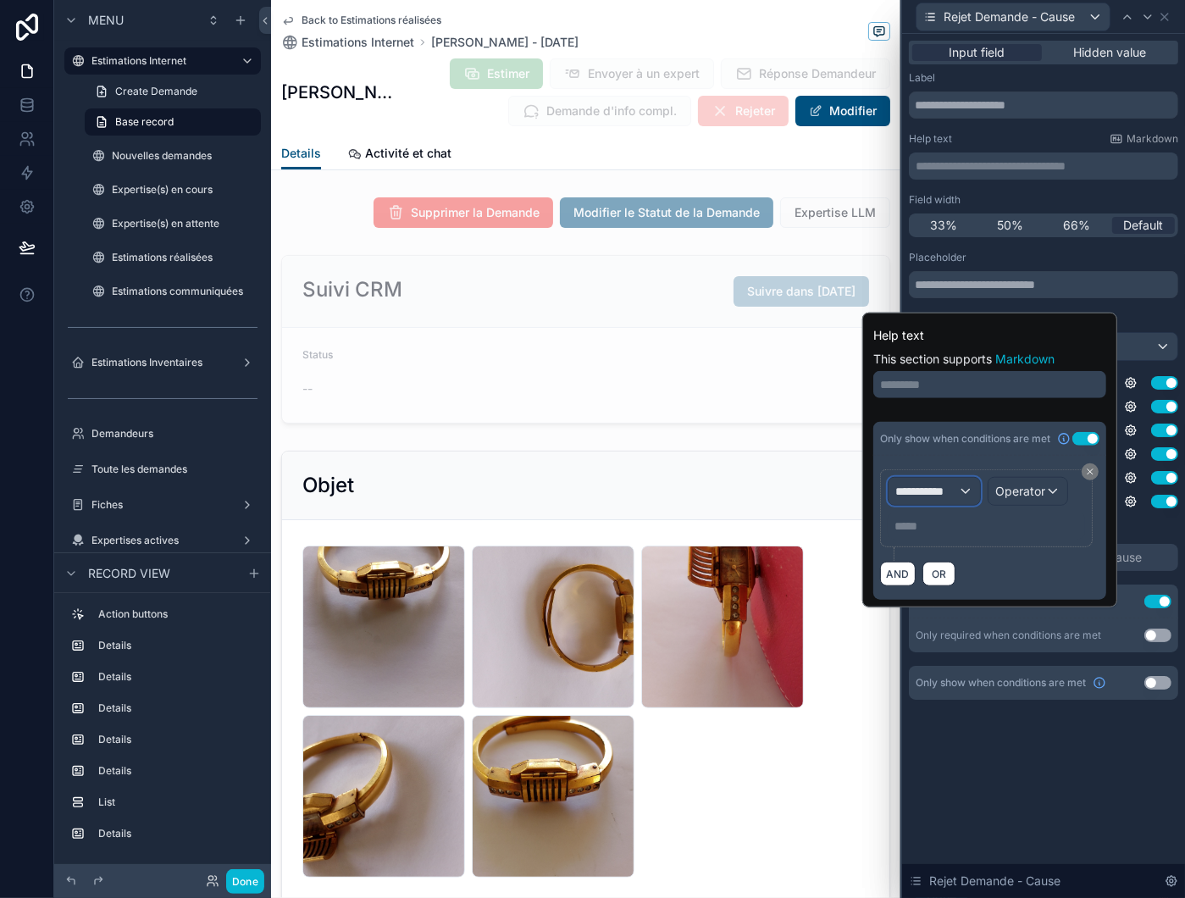
click at [948, 493] on span "**********" at bounding box center [926, 491] width 63 height 17
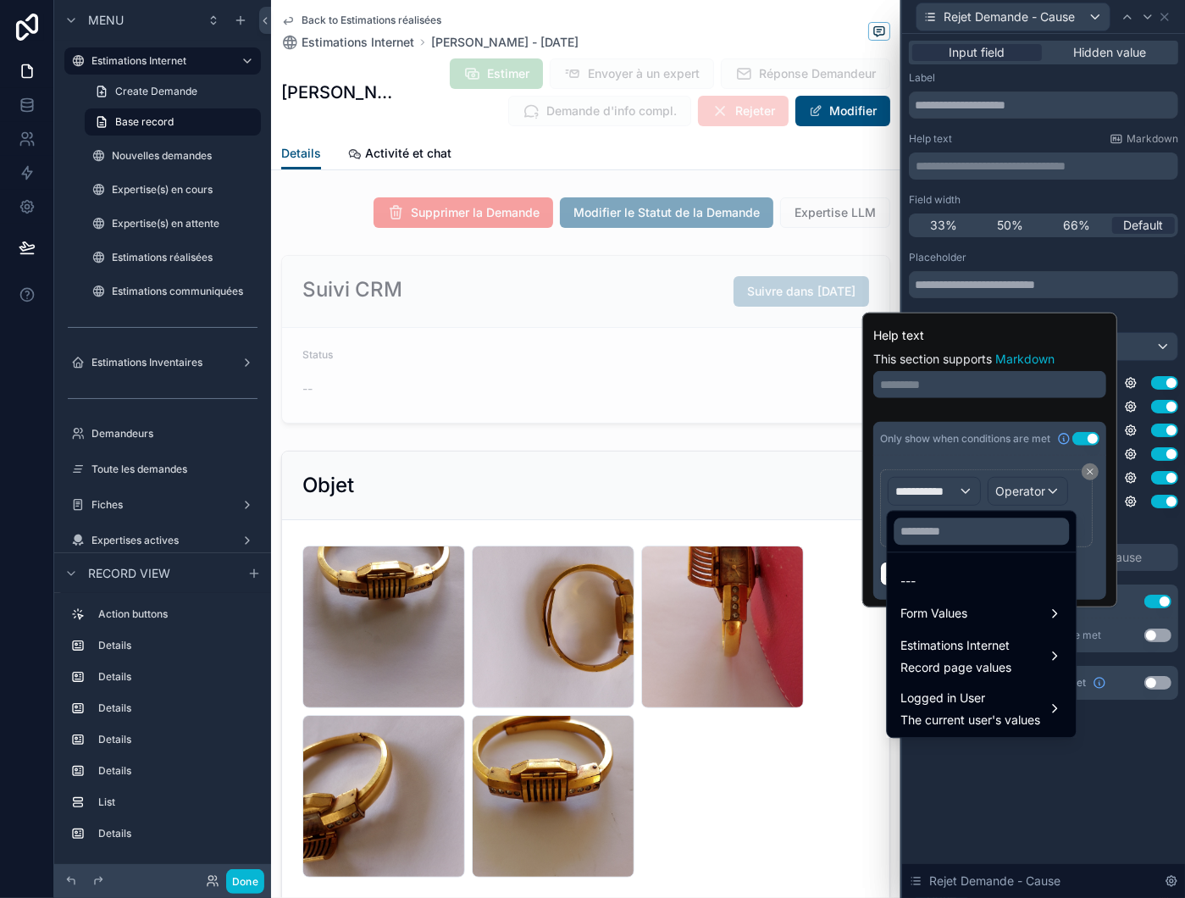
click at [985, 617] on div "Form Values" at bounding box center [981, 613] width 162 height 20
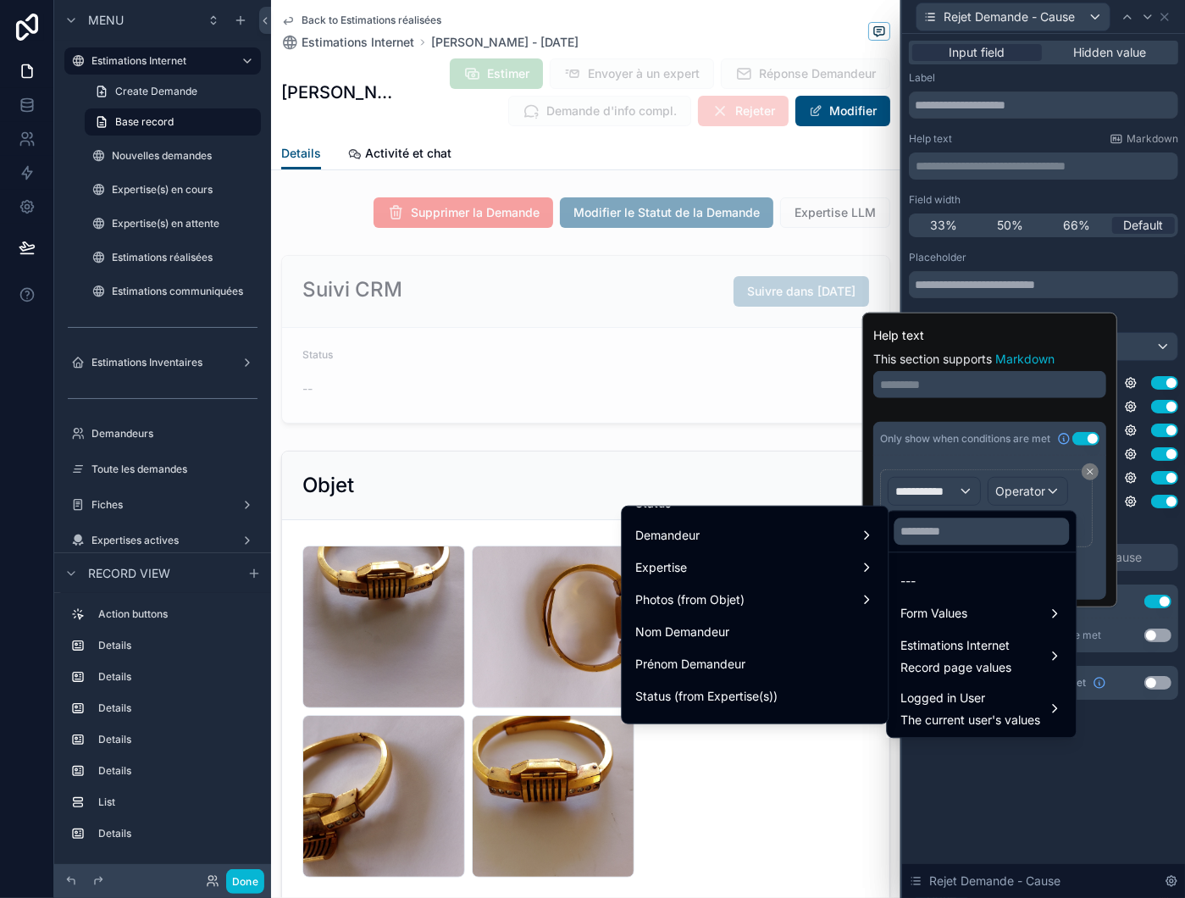
scroll to position [169, 0]
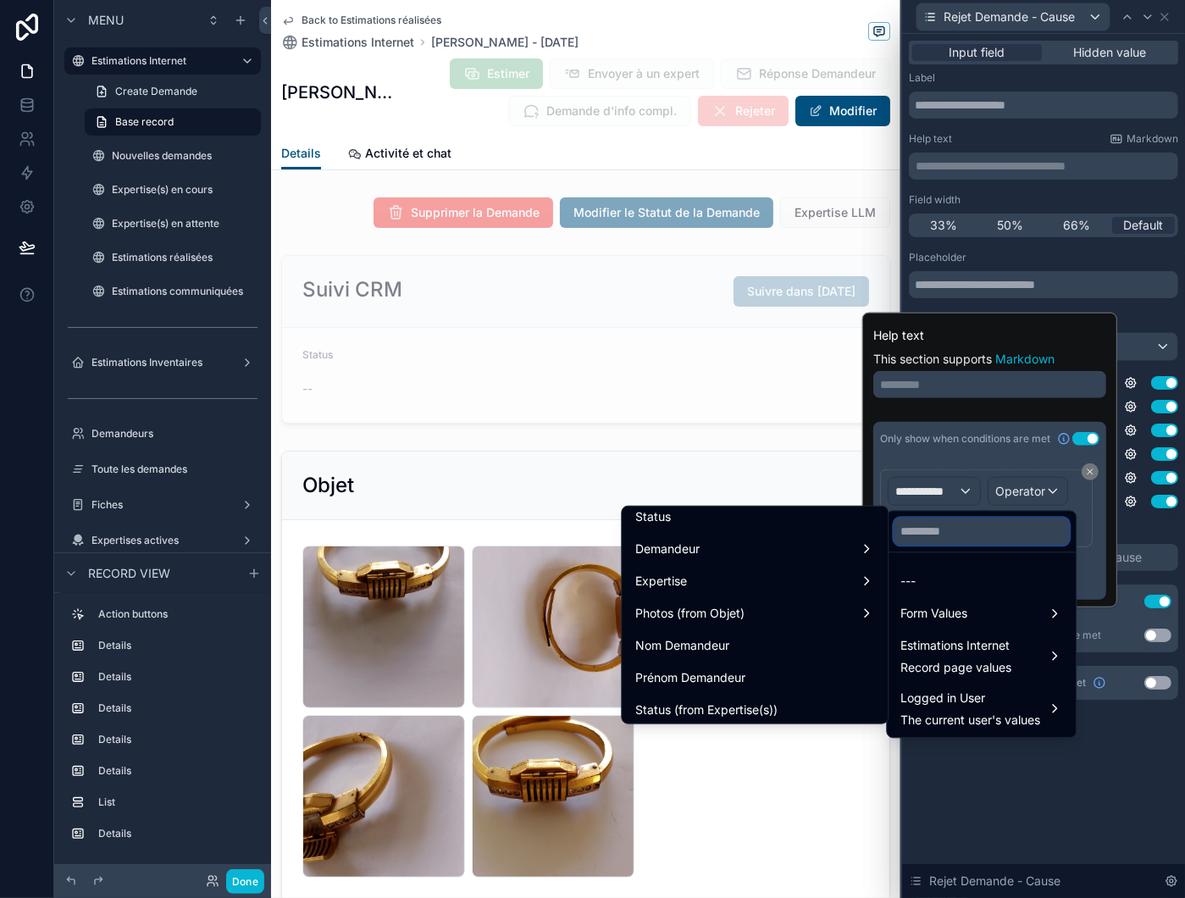
click at [935, 533] on input "text" at bounding box center [980, 530] width 175 height 27
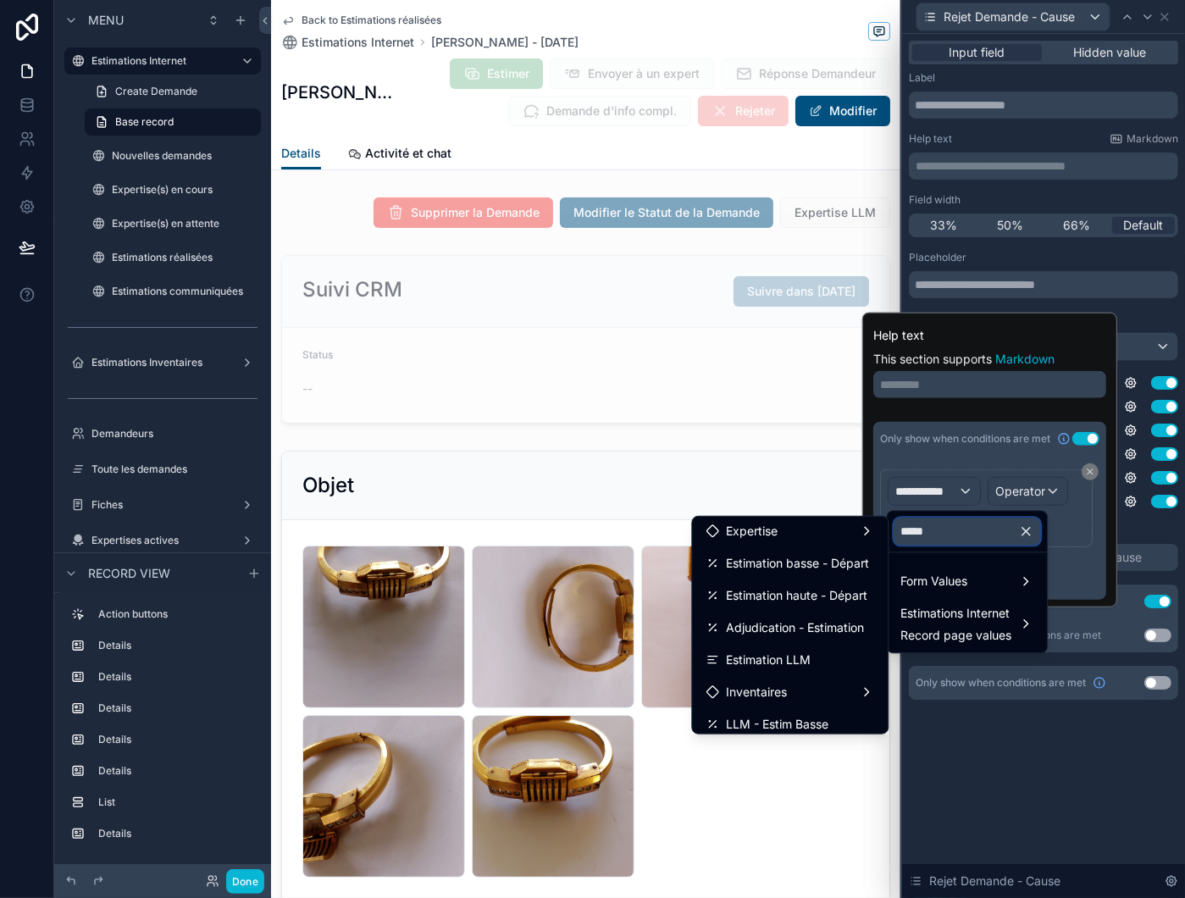
scroll to position [0, 0]
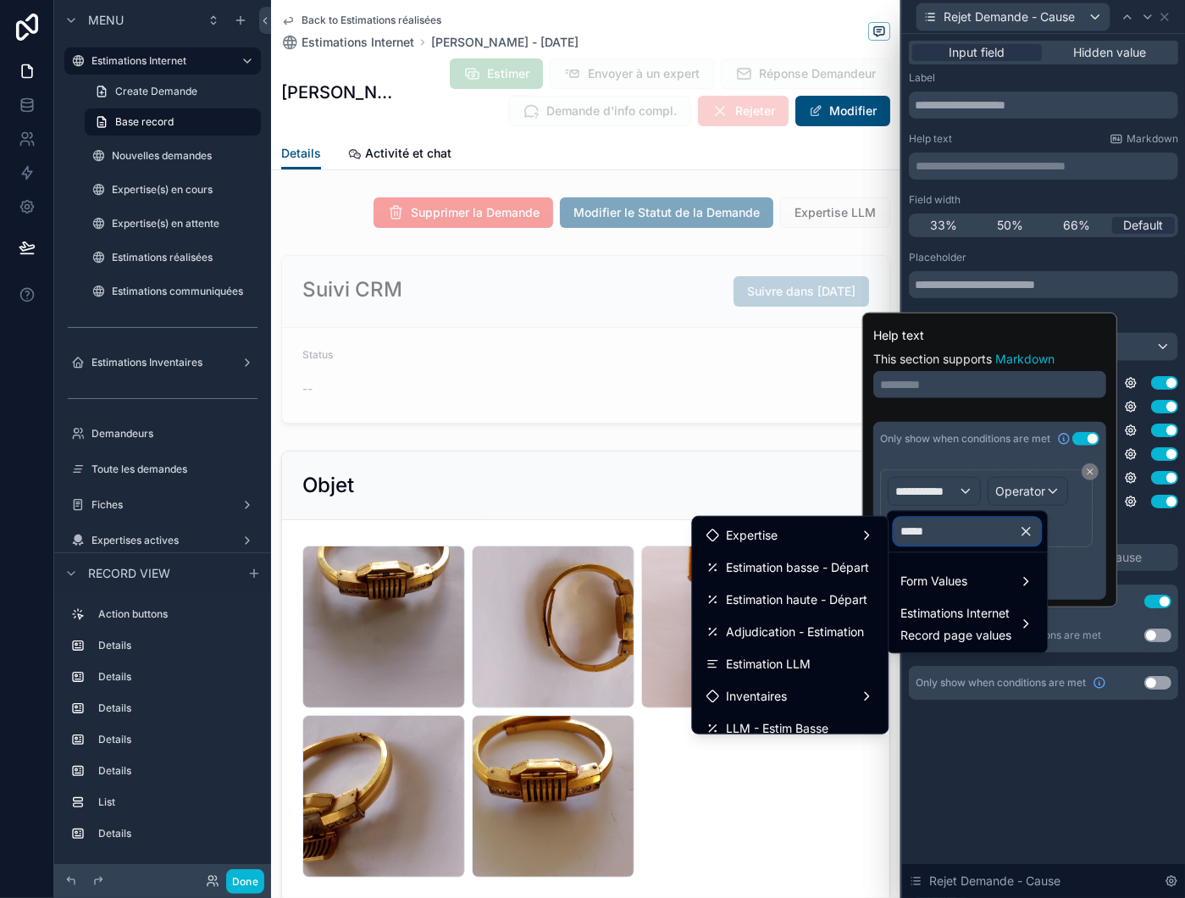
type input "*****"
drag, startPoint x: 798, startPoint y: 621, endPoint x: 862, endPoint y: 604, distance: 66.5
click at [798, 622] on span "Adjudication - Estimation" at bounding box center [795, 632] width 138 height 20
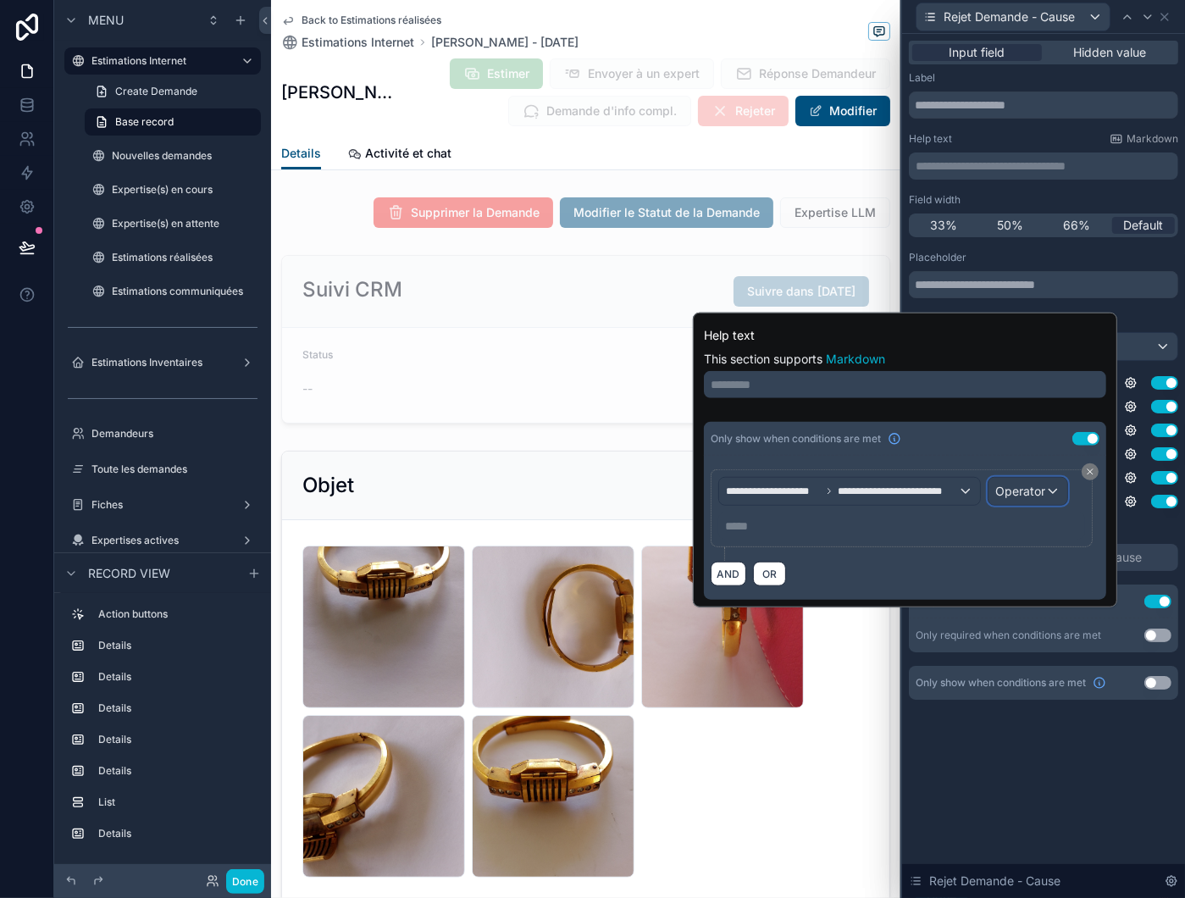
click at [1020, 486] on span "Operator" at bounding box center [1020, 491] width 50 height 14
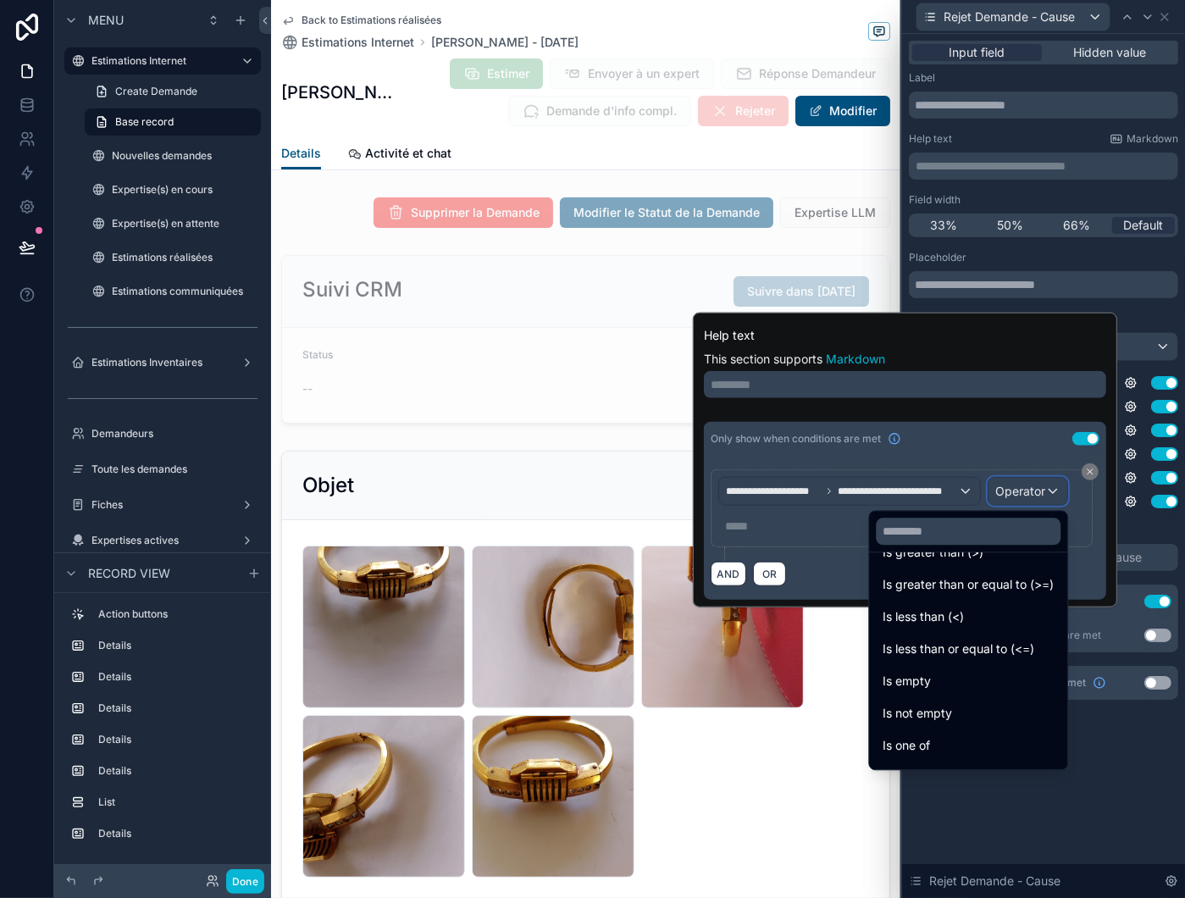
scroll to position [120, 0]
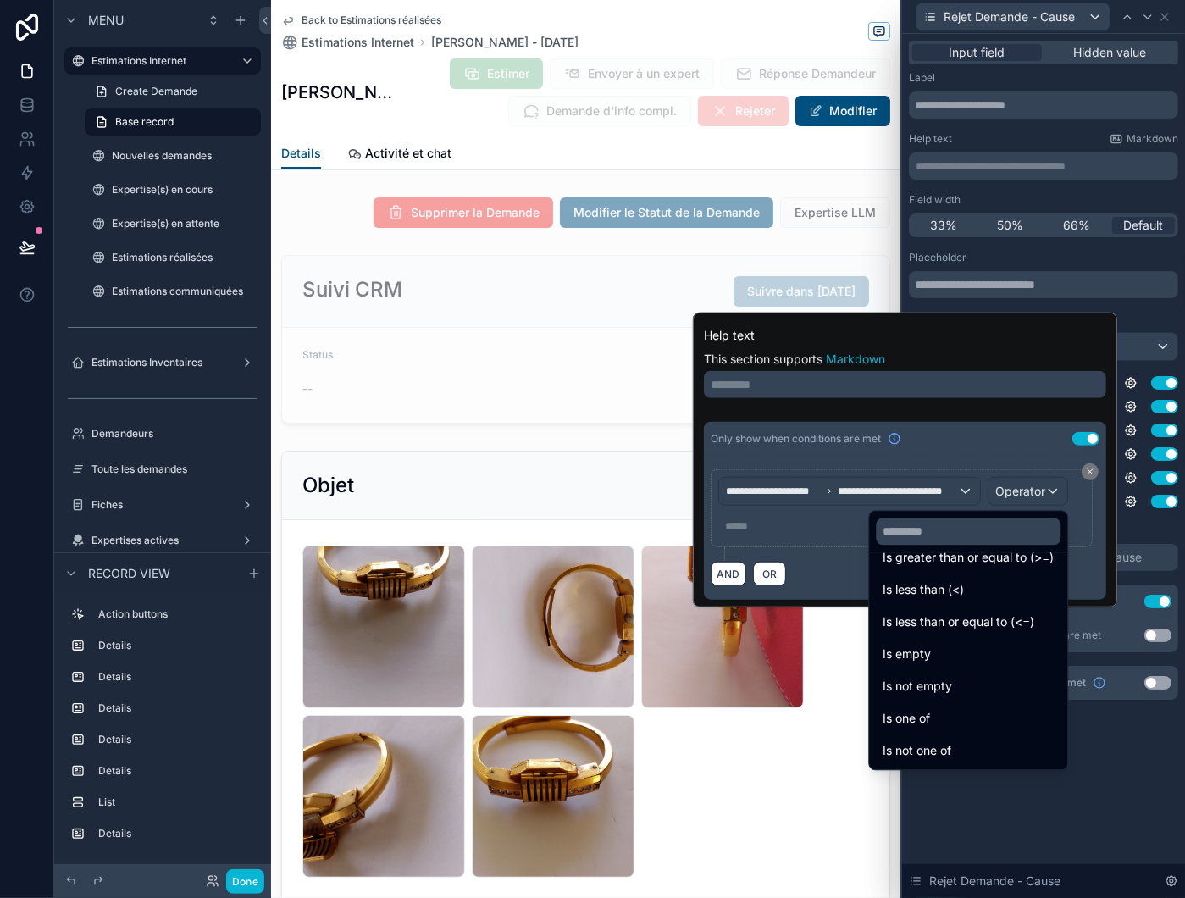
drag, startPoint x: 925, startPoint y: 686, endPoint x: 925, endPoint y: 671, distance: 14.4
click at [925, 686] on span "Is not empty" at bounding box center [916, 686] width 69 height 20
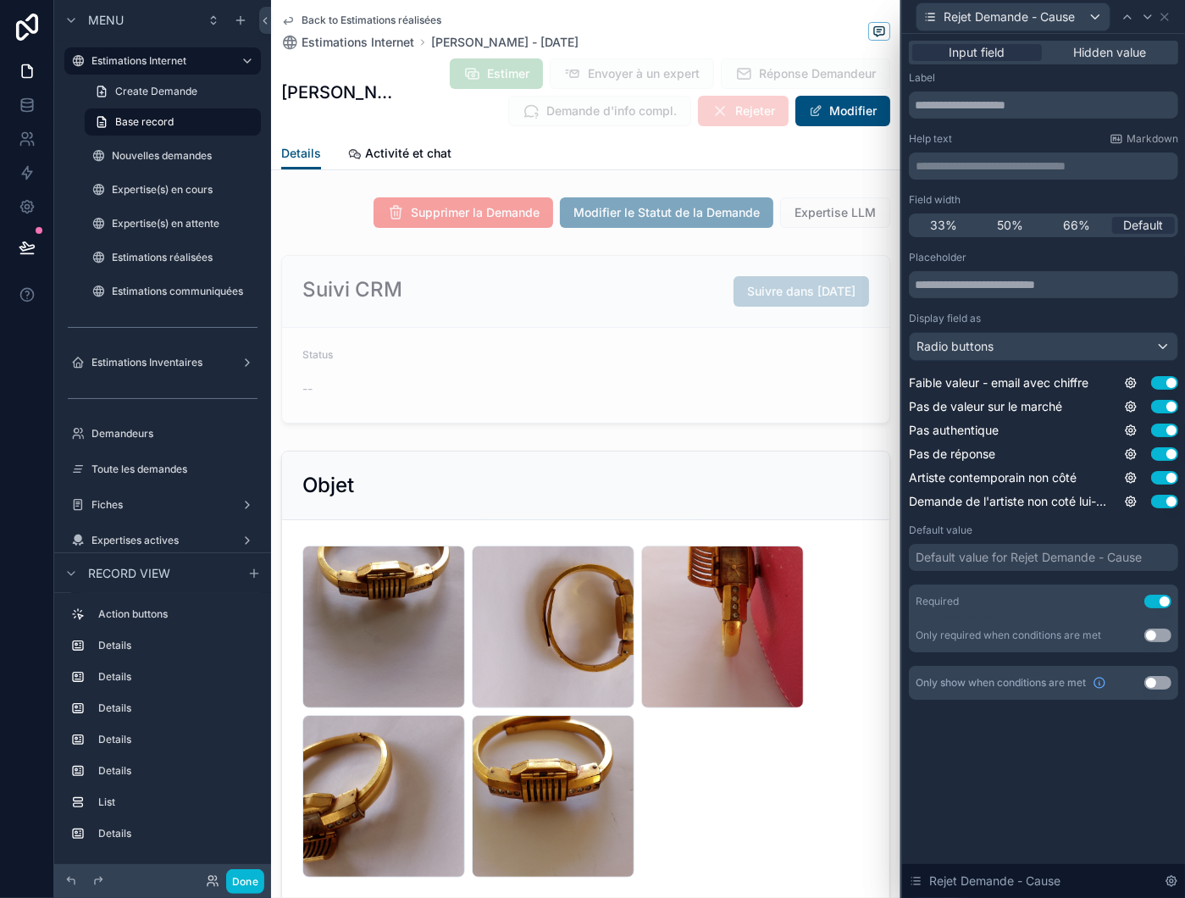
click at [1145, 321] on div "Display field as" at bounding box center [1043, 319] width 269 height 14
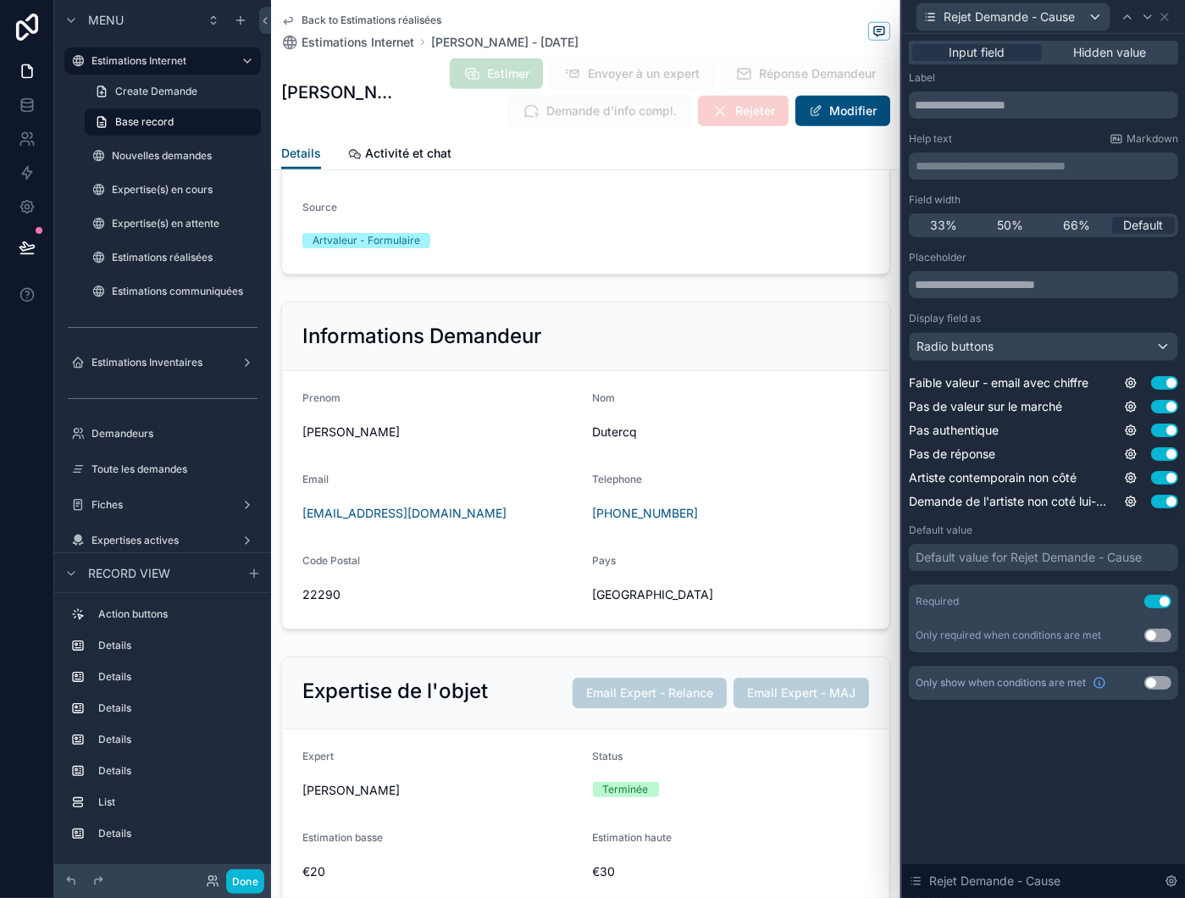
scroll to position [1778, 0]
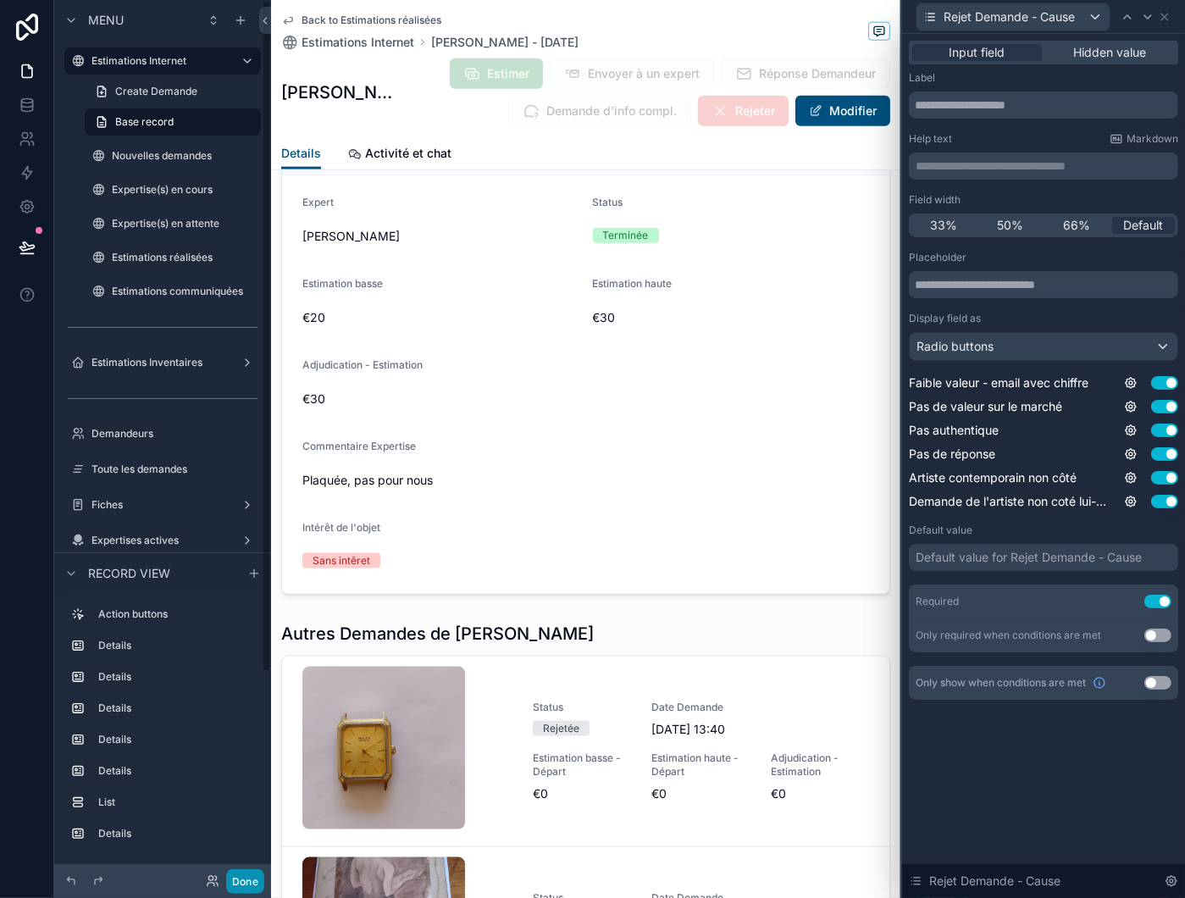
click at [248, 874] on button "Done" at bounding box center [245, 881] width 38 height 25
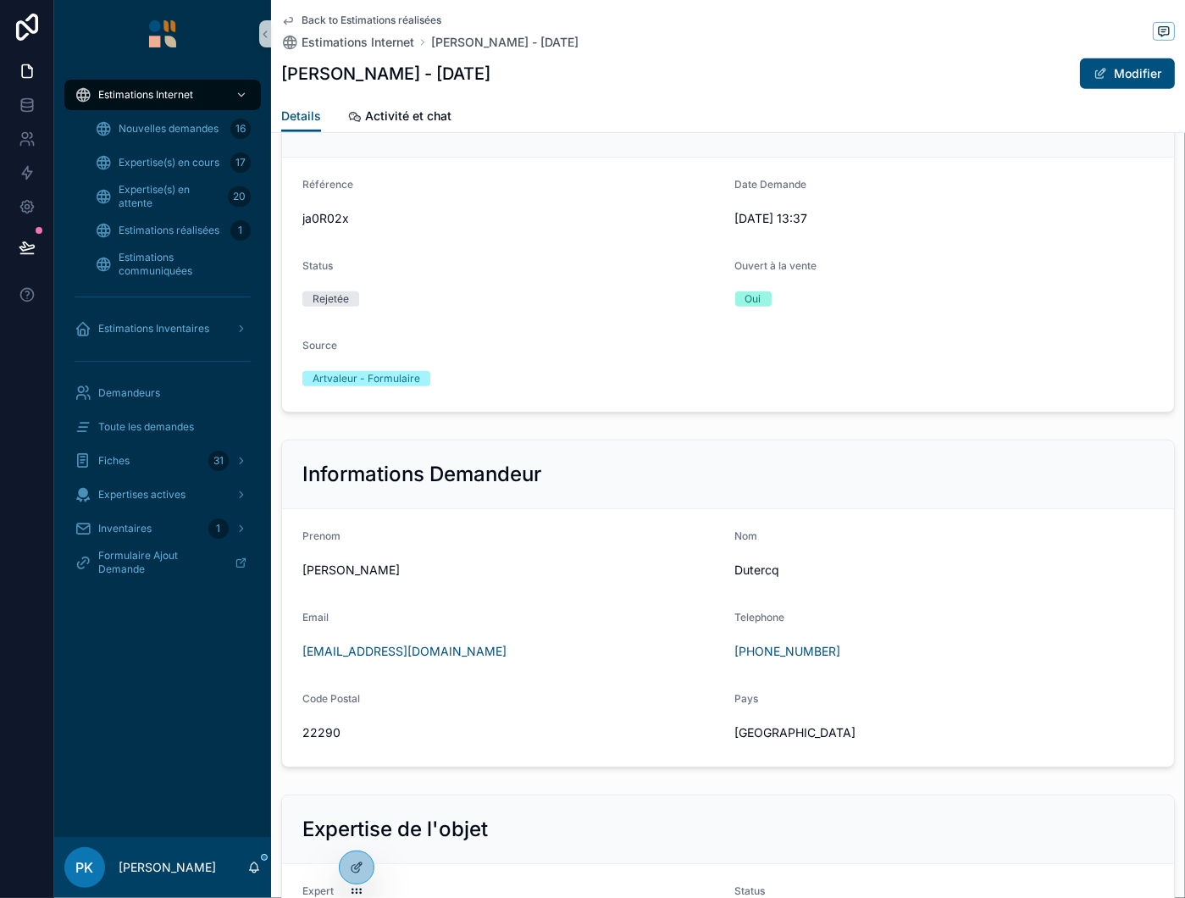
scroll to position [677, 0]
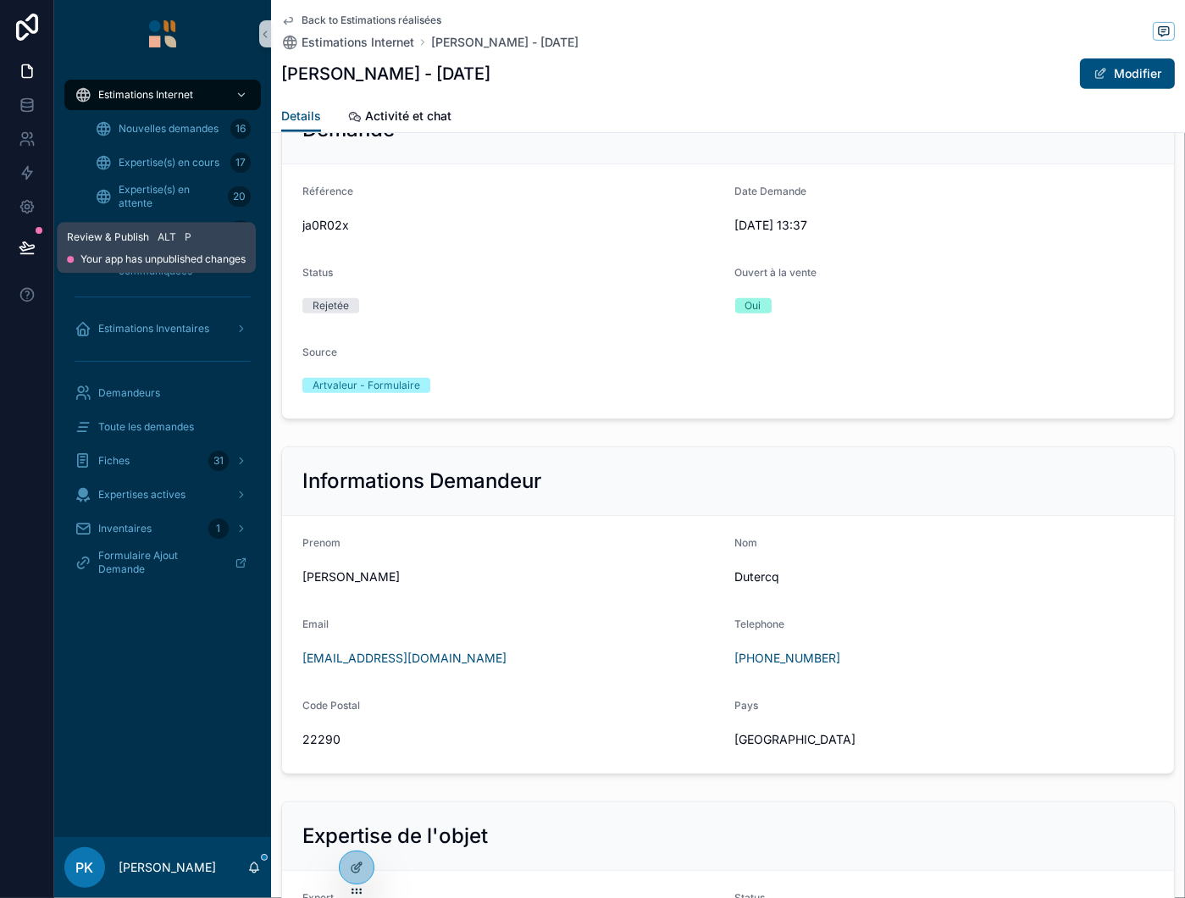
click at [29, 248] on icon at bounding box center [26, 246] width 14 height 8
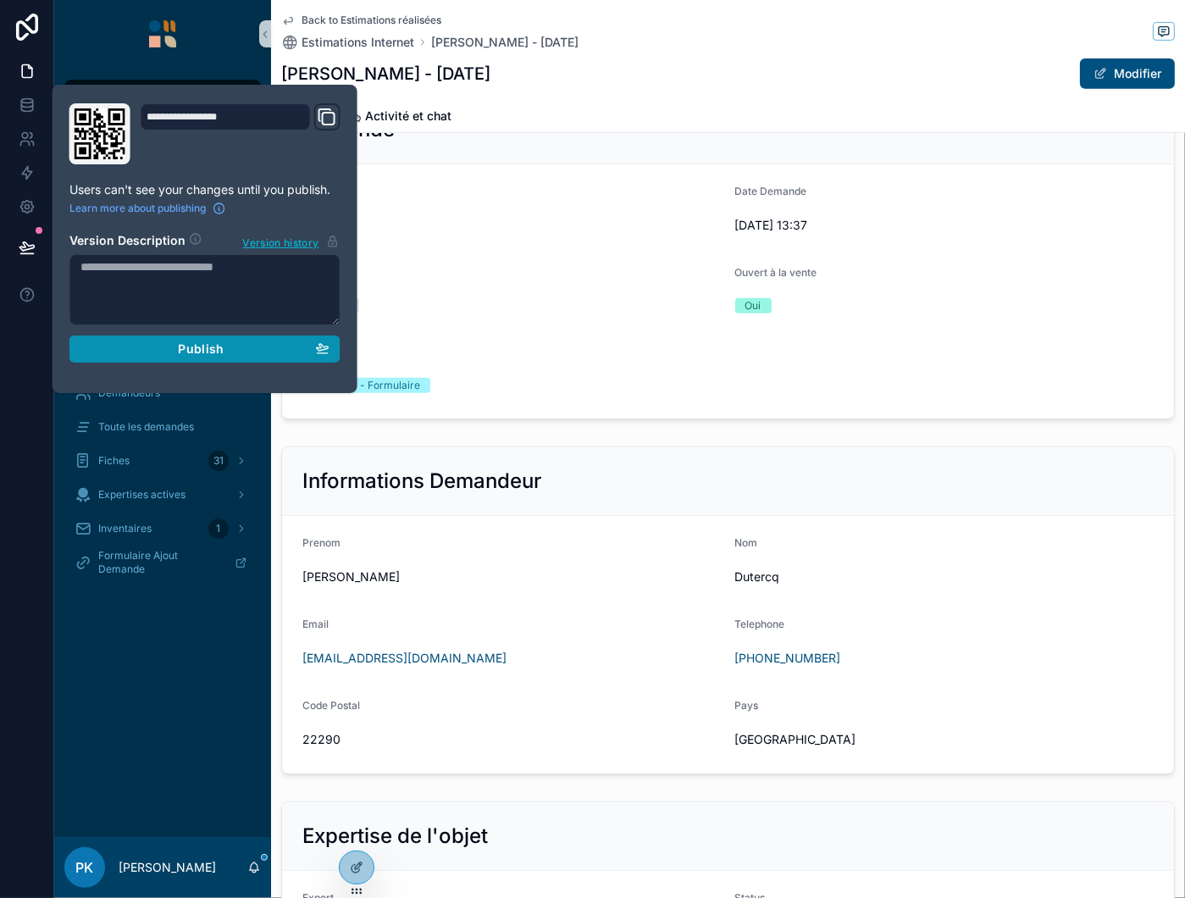
click at [244, 349] on div "Publish" at bounding box center [204, 348] width 249 height 15
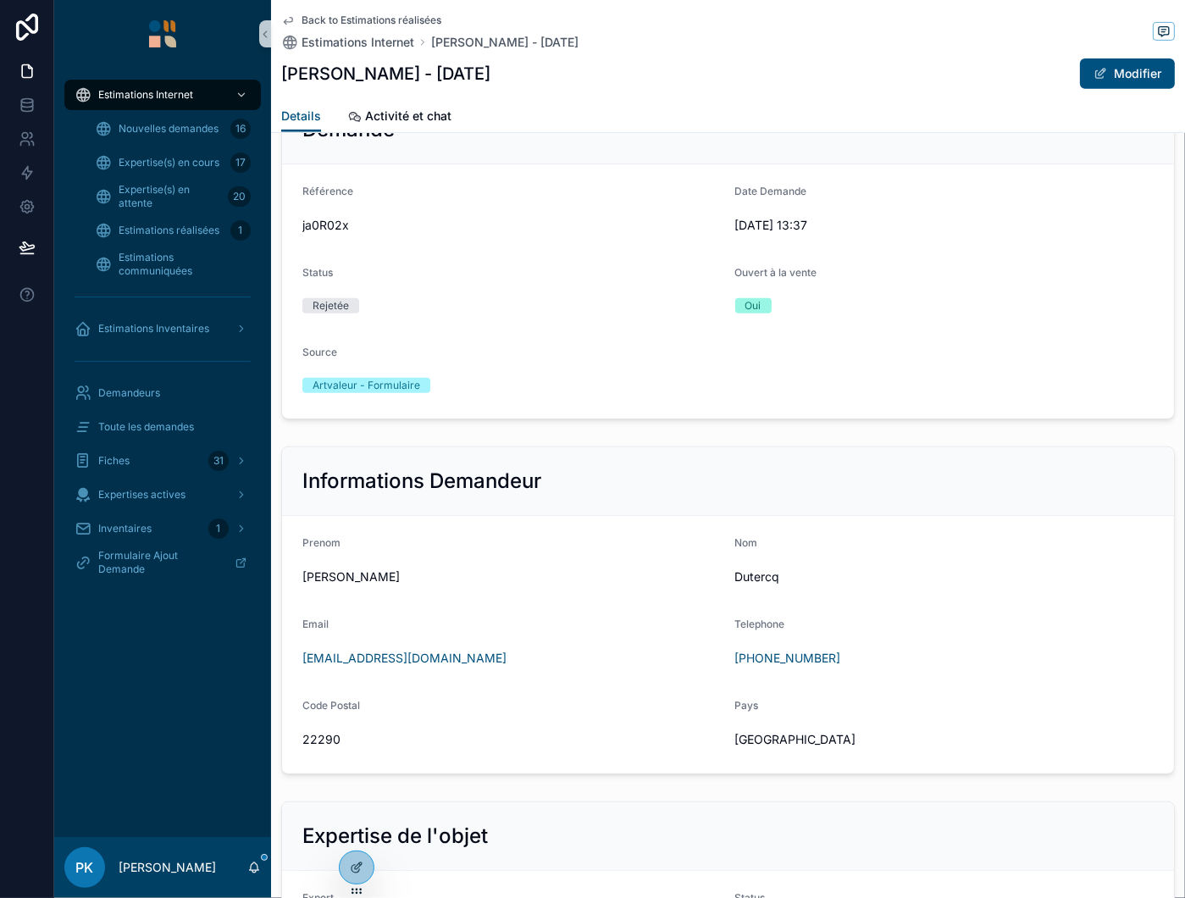
click at [143, 139] on div "Nouvelles demandes 16" at bounding box center [173, 128] width 156 height 27
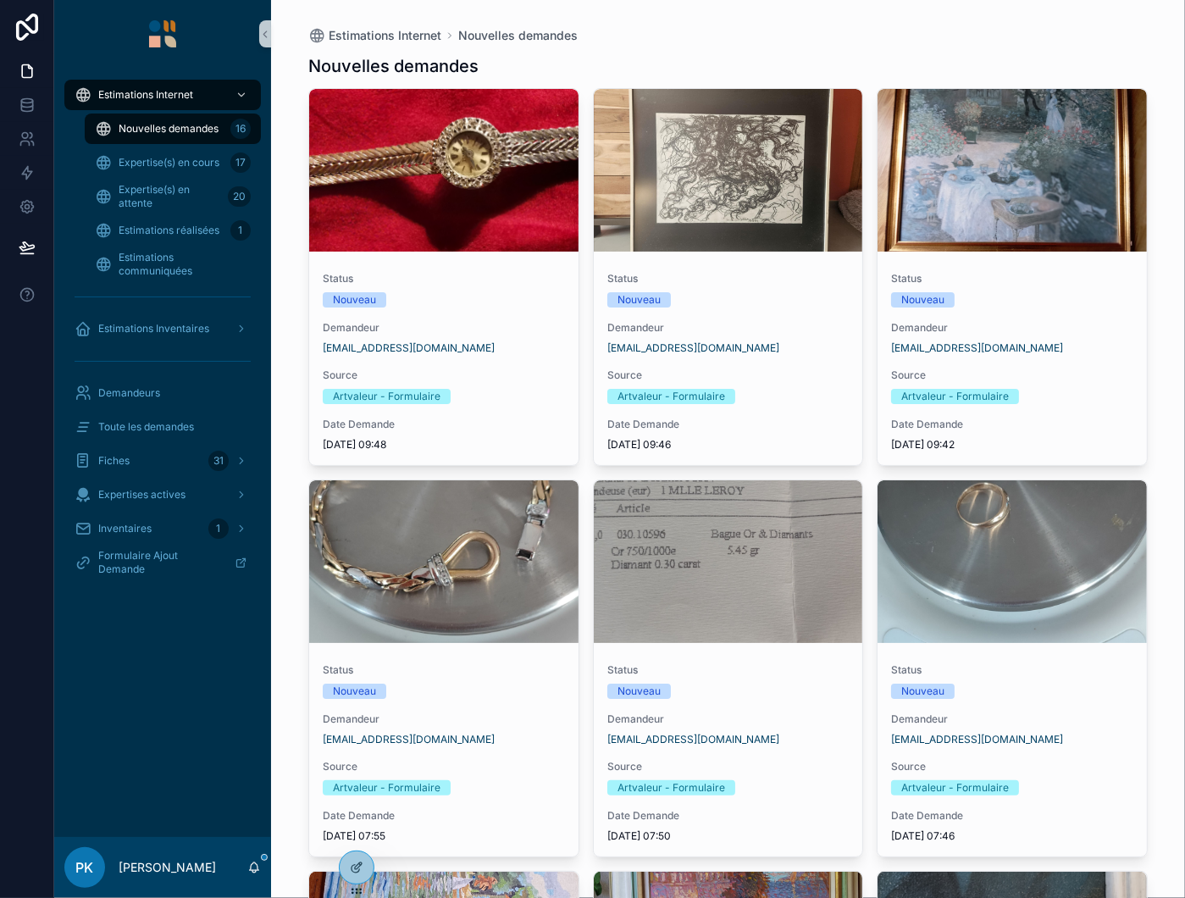
click at [433, 229] on div "scrollable content" at bounding box center [443, 170] width 269 height 163
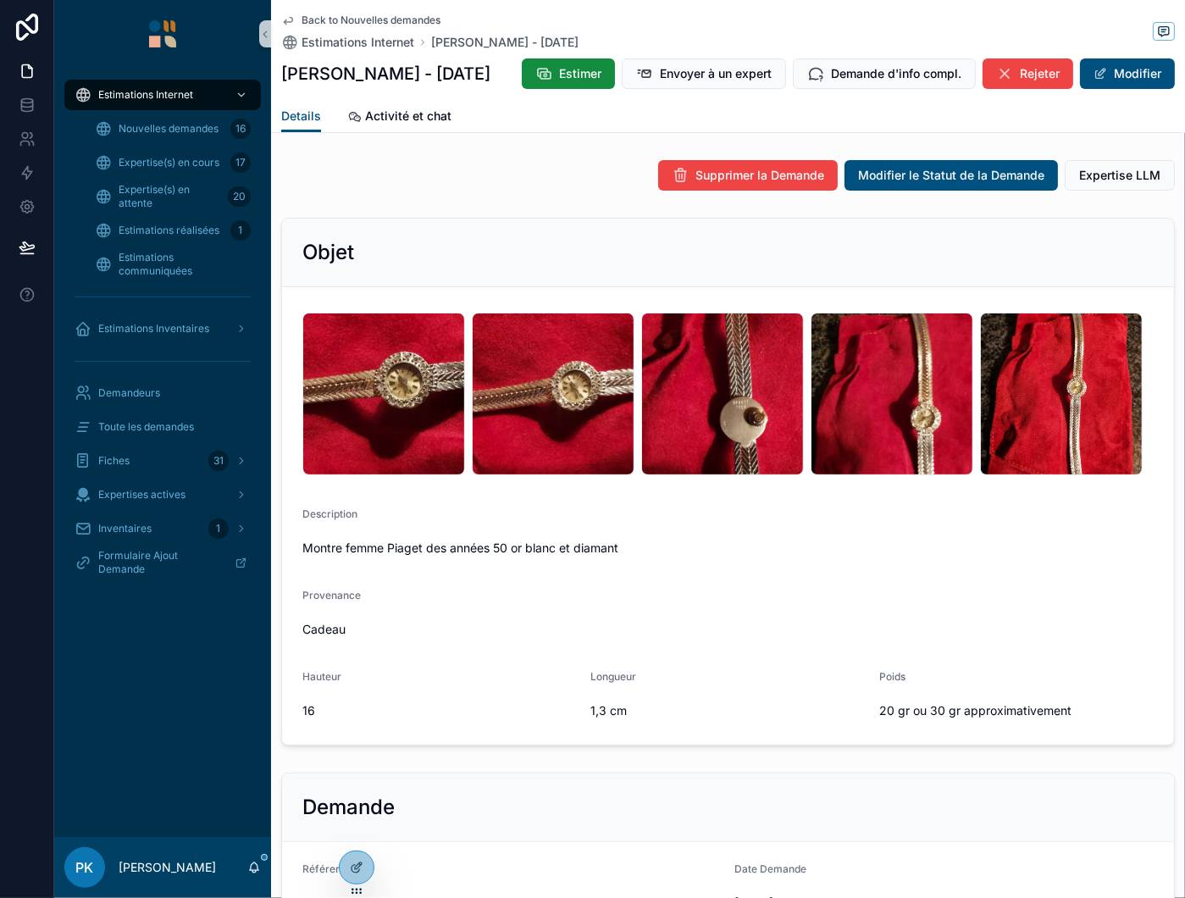
click at [1059, 71] on span "Rejeter" at bounding box center [1040, 73] width 40 height 17
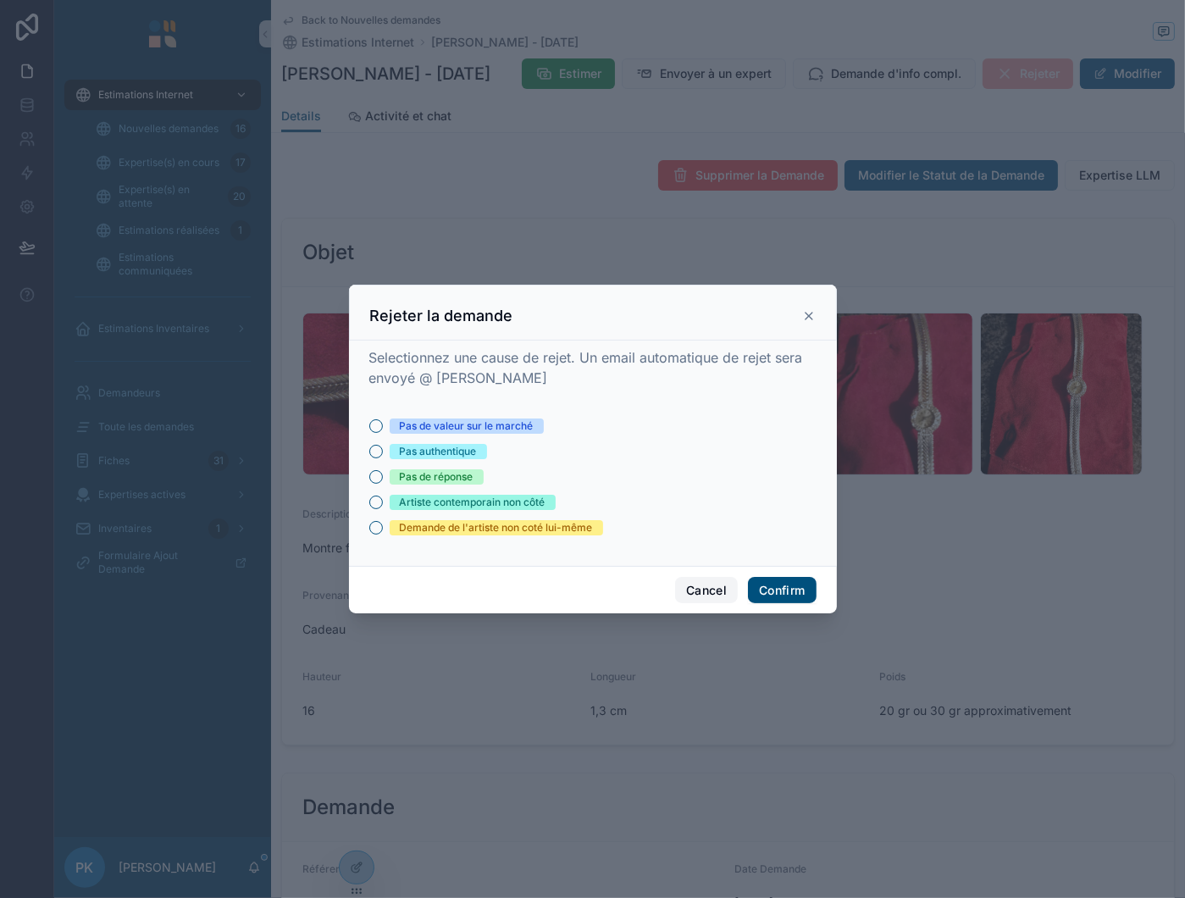
click at [708, 586] on button "Cancel" at bounding box center [706, 590] width 63 height 27
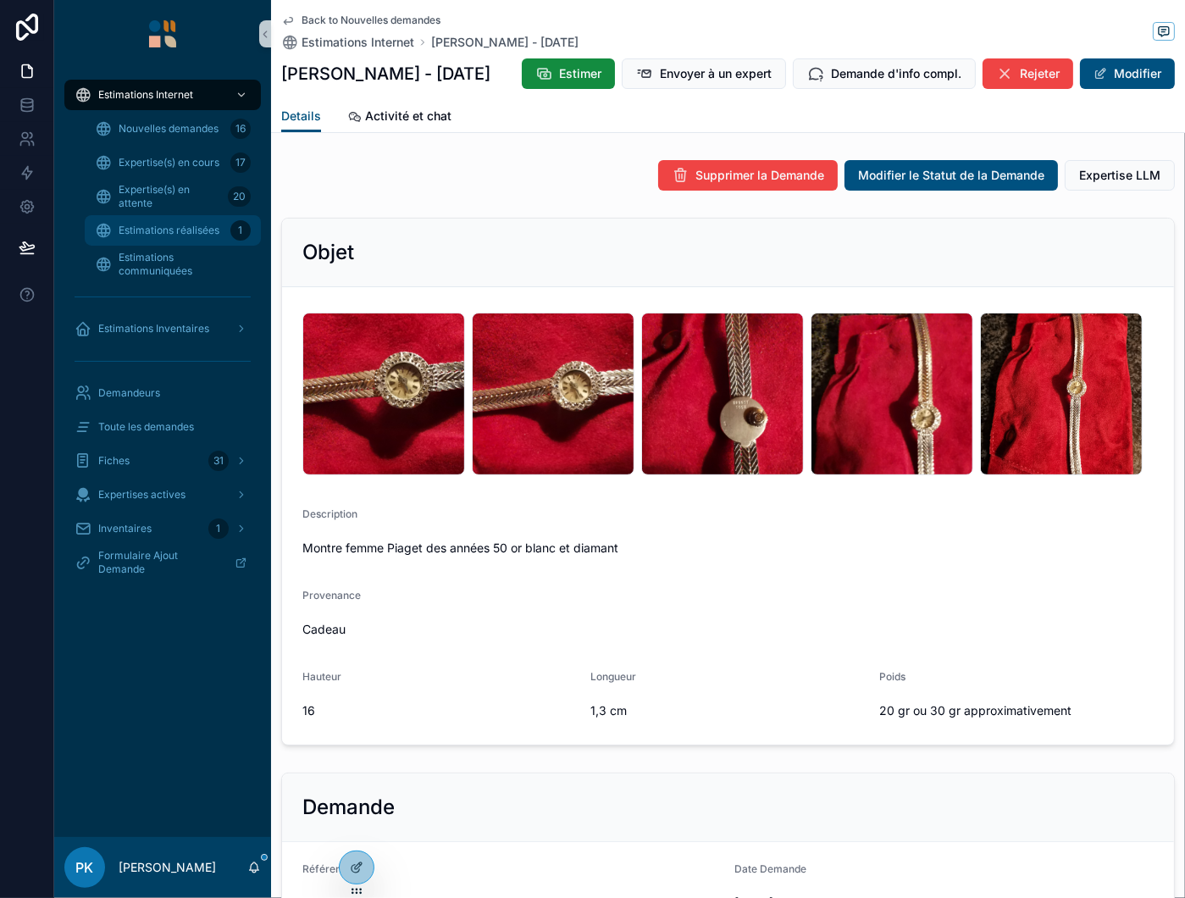
click at [152, 226] on span "Estimations réalisées" at bounding box center [169, 231] width 101 height 14
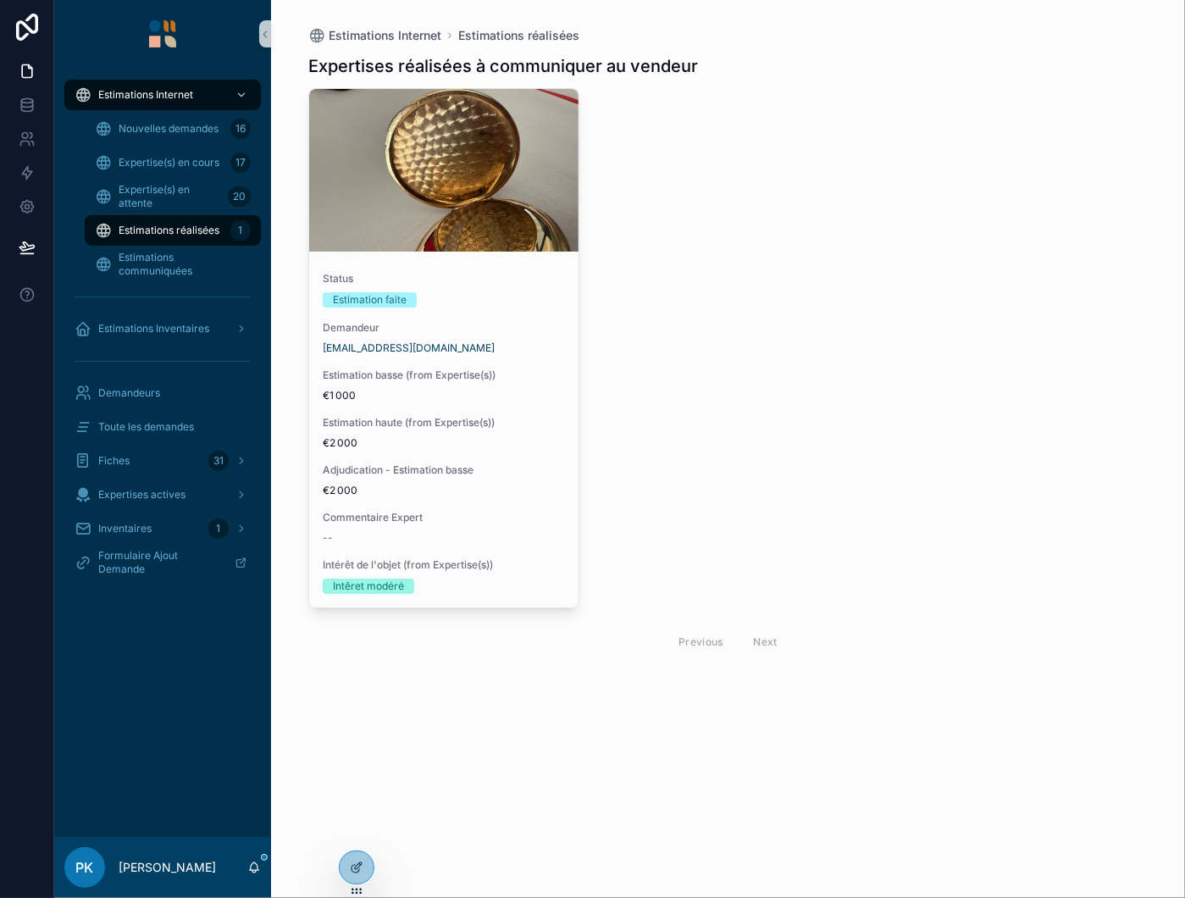
click at [538, 322] on span "Demandeur" at bounding box center [444, 328] width 242 height 14
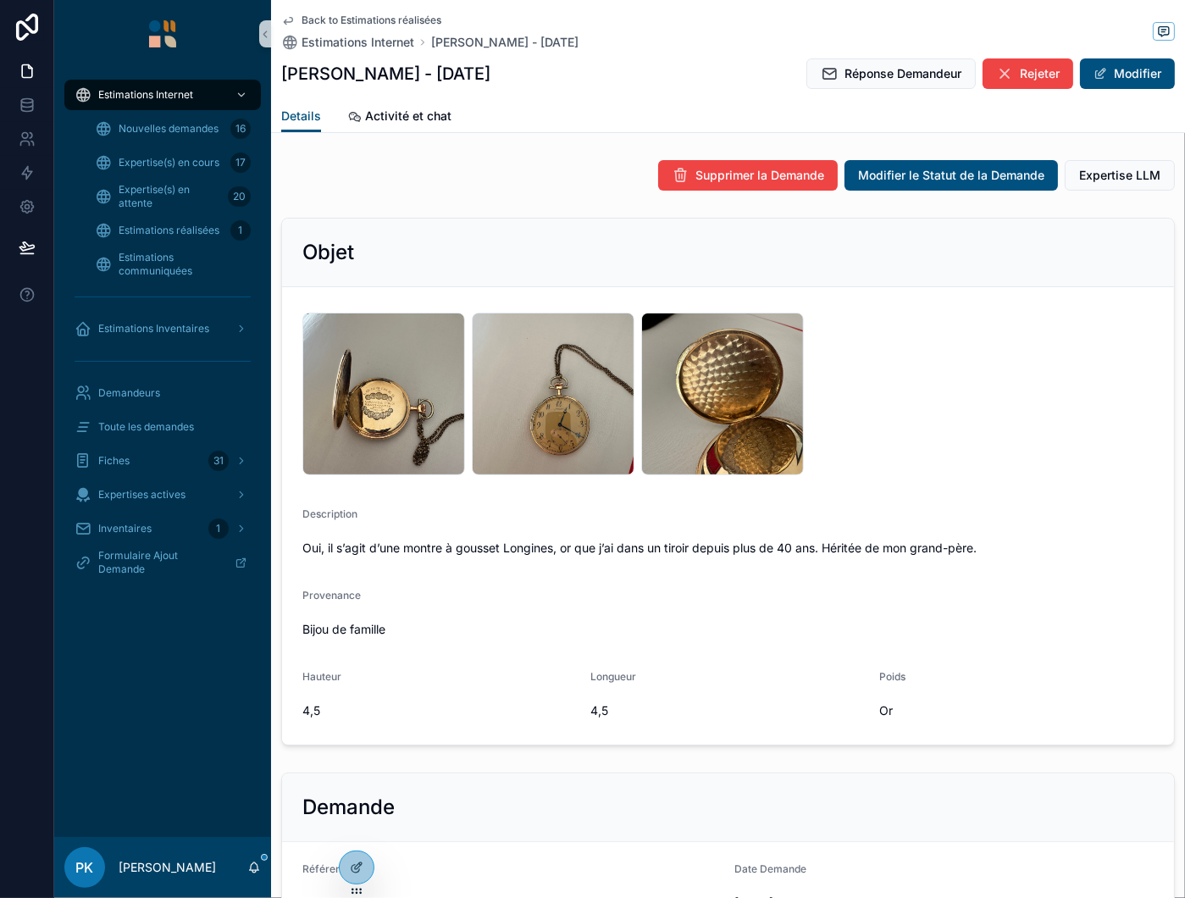
click at [901, 80] on span "Réponse Demandeur" at bounding box center [902, 73] width 117 height 17
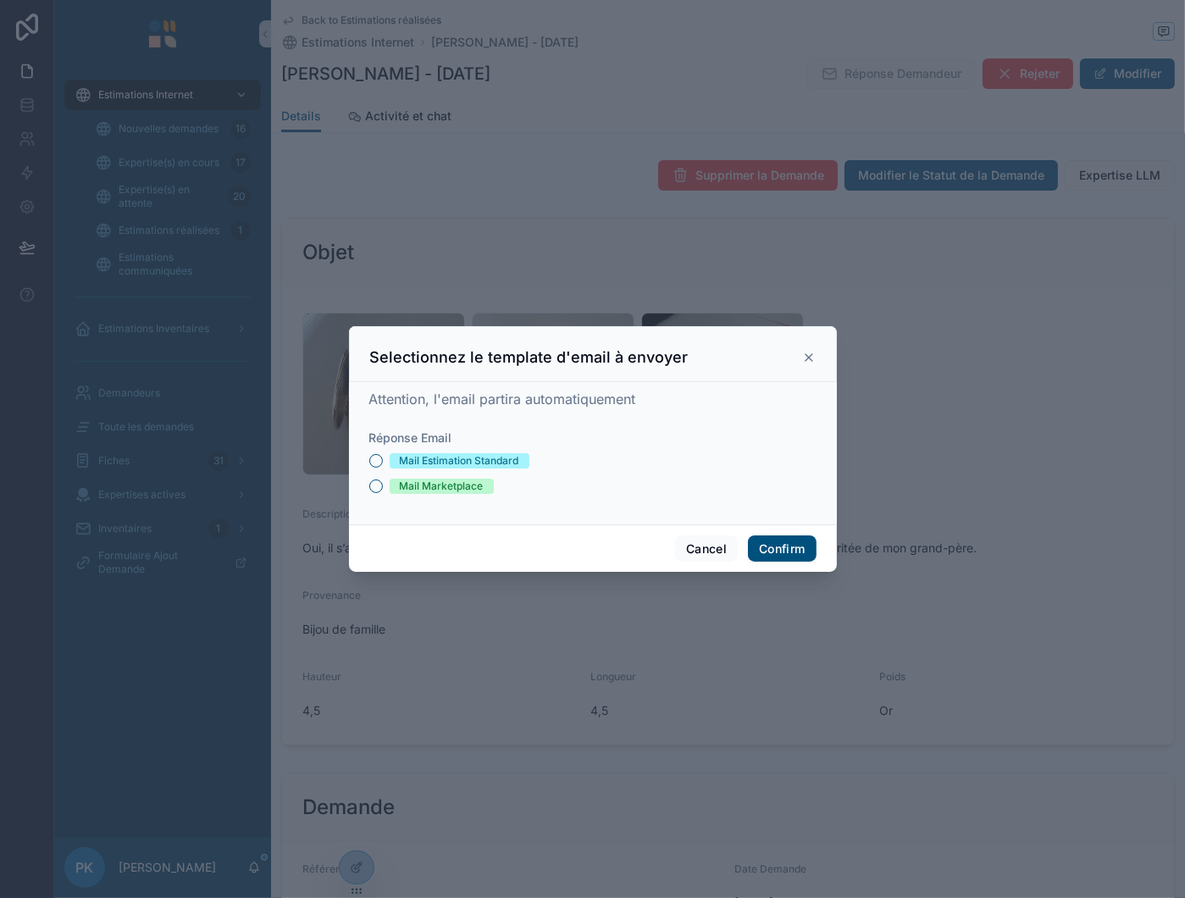
click at [454, 449] on div "Réponse Email Mail Estimation Standard Mail Marketplace" at bounding box center [592, 461] width 447 height 64
click at [461, 459] on div "Mail Estimation Standard" at bounding box center [459, 460] width 119 height 15
click at [383, 459] on button "Mail Estimation Standard" at bounding box center [376, 461] width 14 height 14
click at [779, 540] on button "Confirm" at bounding box center [782, 548] width 68 height 27
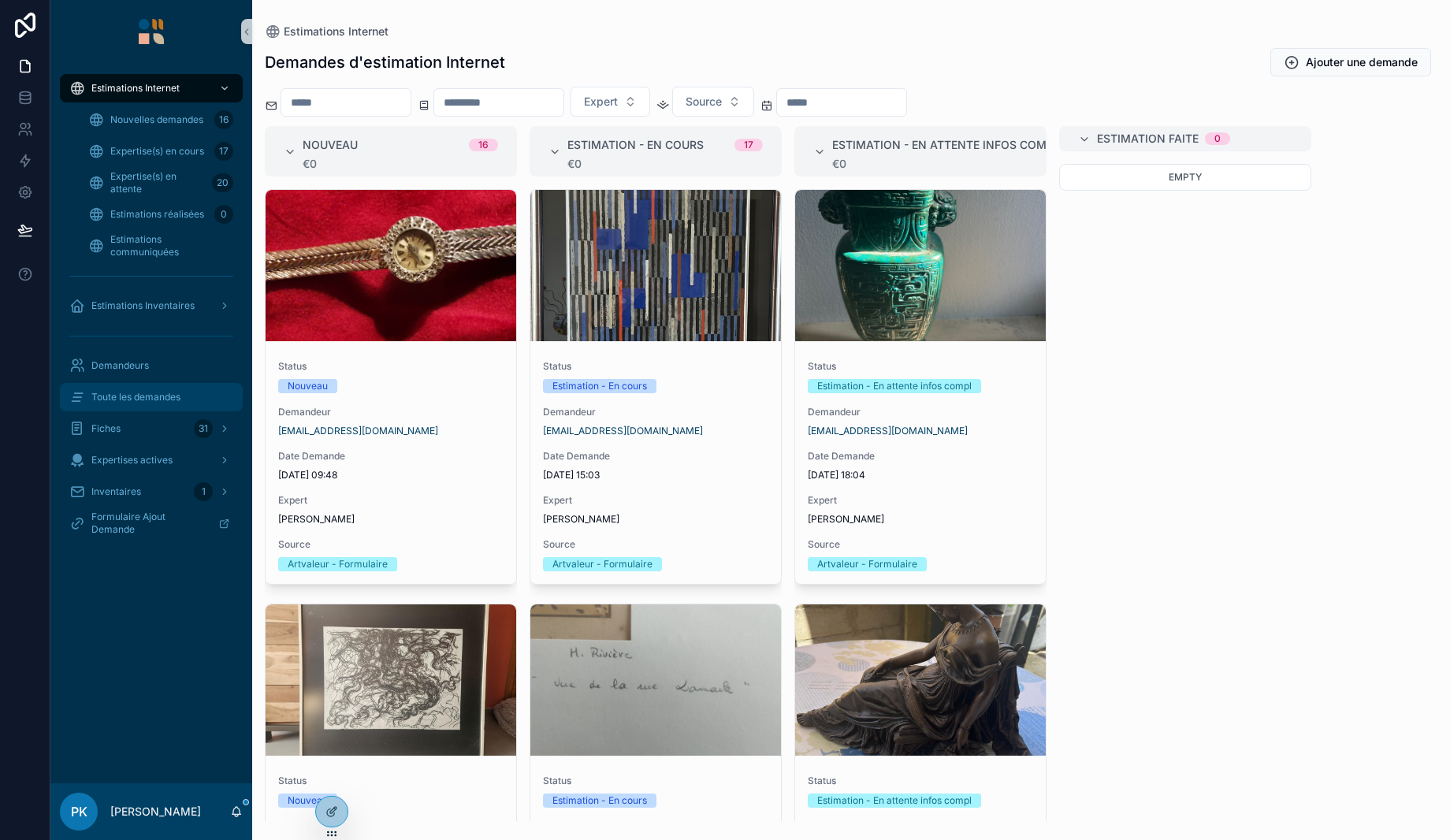
click at [122, 393] on span "Toute les demandes" at bounding box center [136, 397] width 89 height 13
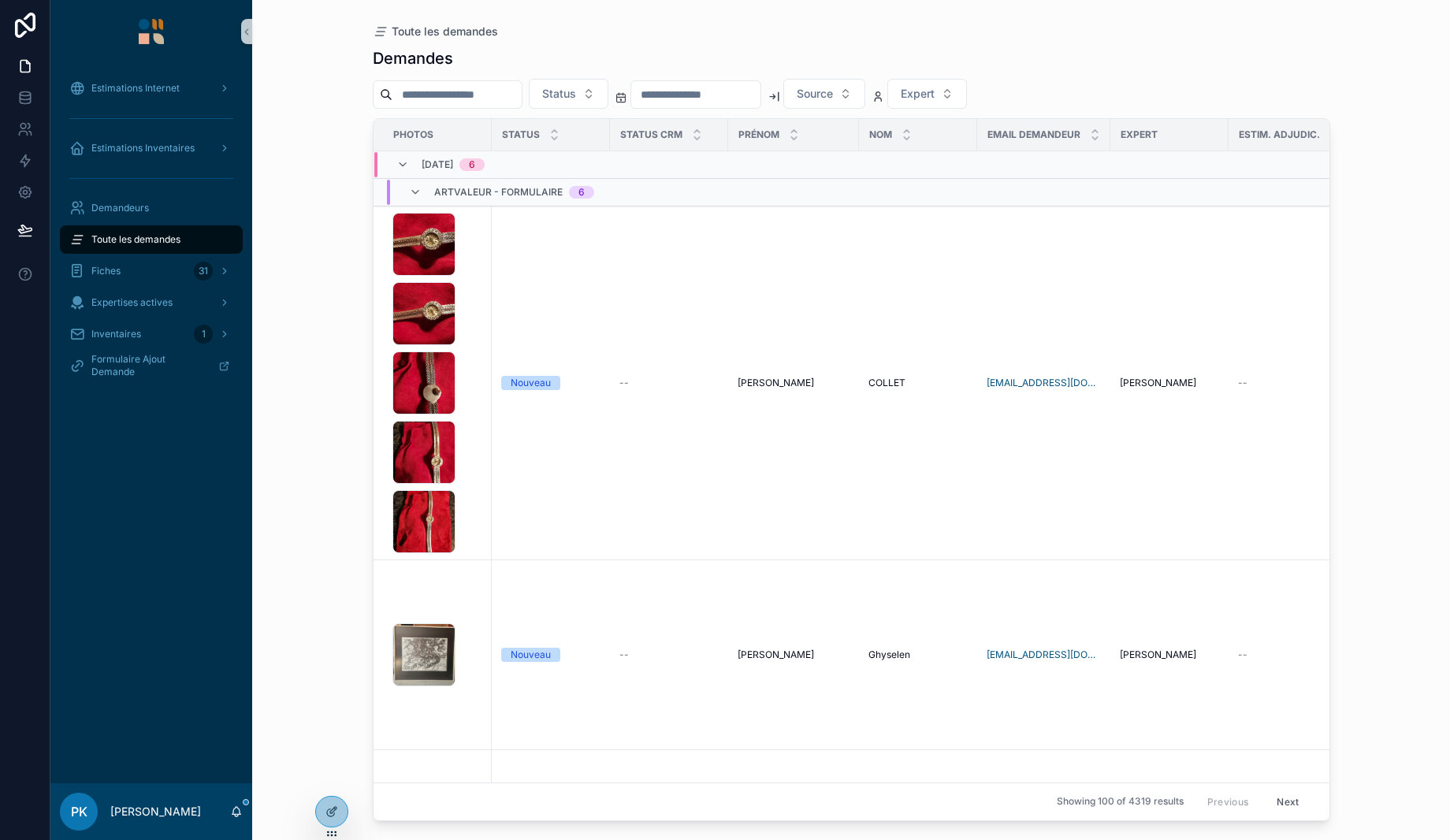
click at [463, 104] on input "scrollable content" at bounding box center [457, 95] width 129 height 22
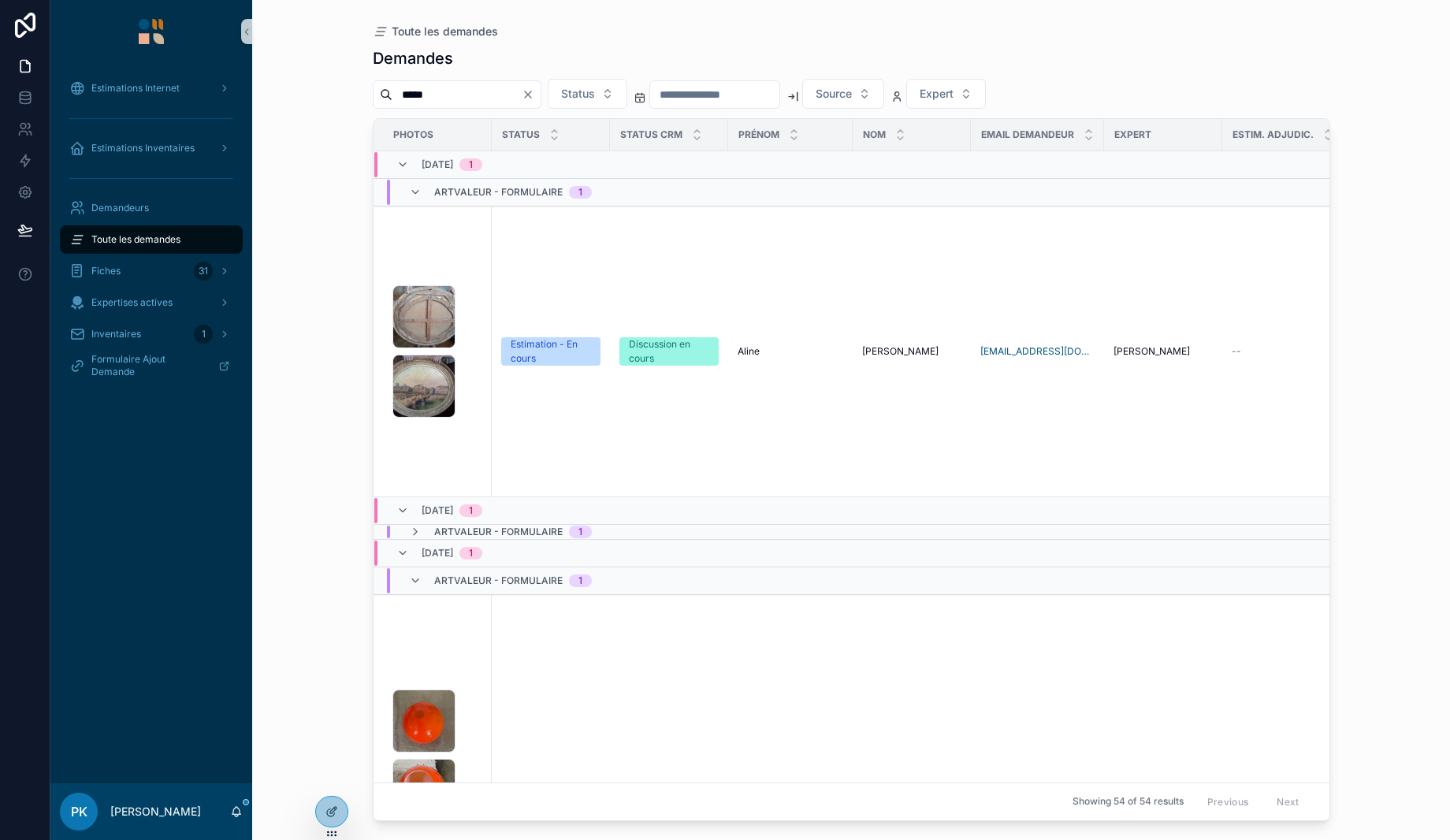
type input "*****"
click at [474, 316] on div "1000004358 .jpg 1000004357 .jpg" at bounding box center [437, 352] width 90 height 132
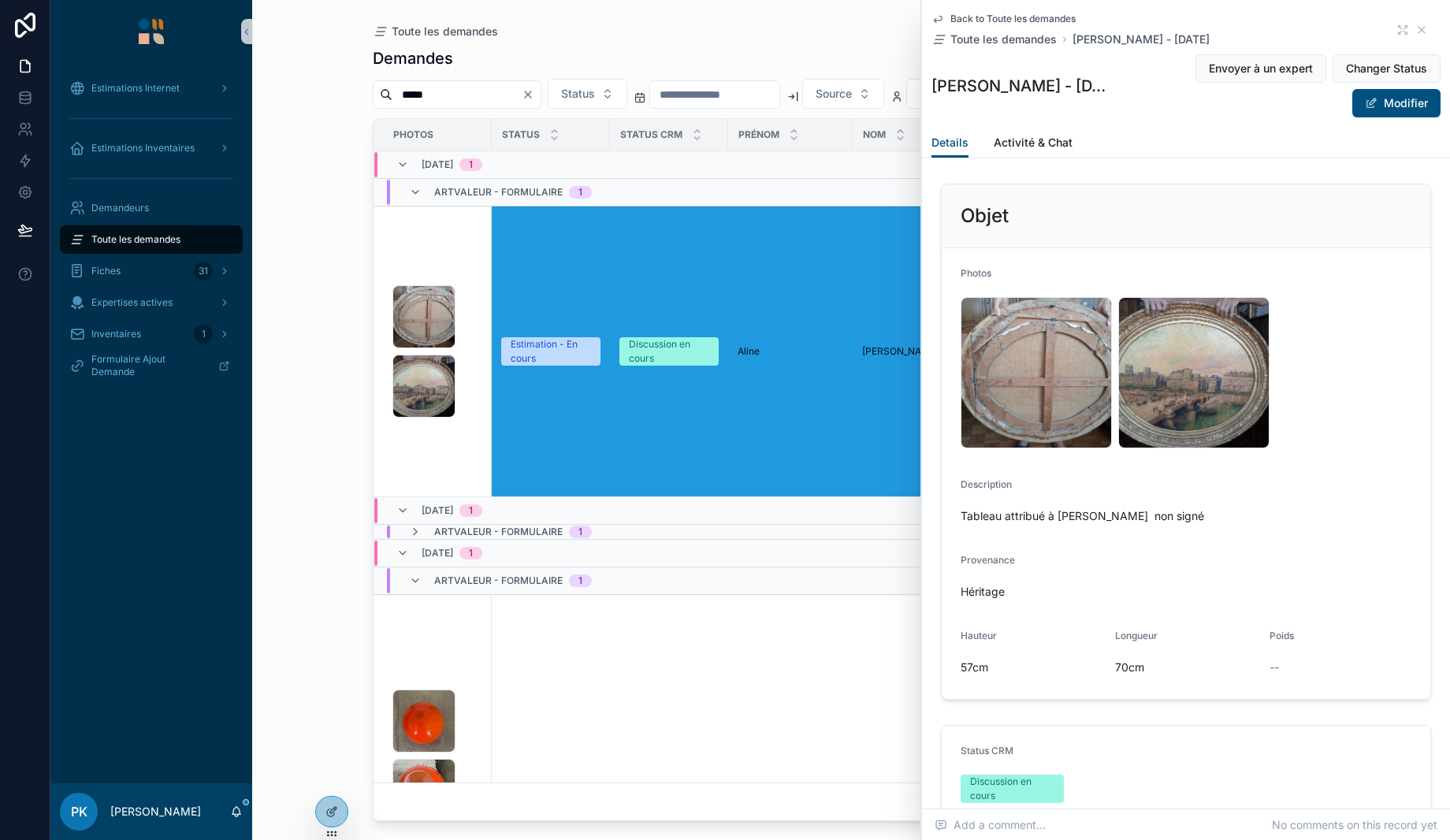
click at [1200, 374] on div "1000004357 .jpg" at bounding box center [1194, 372] width 152 height 152
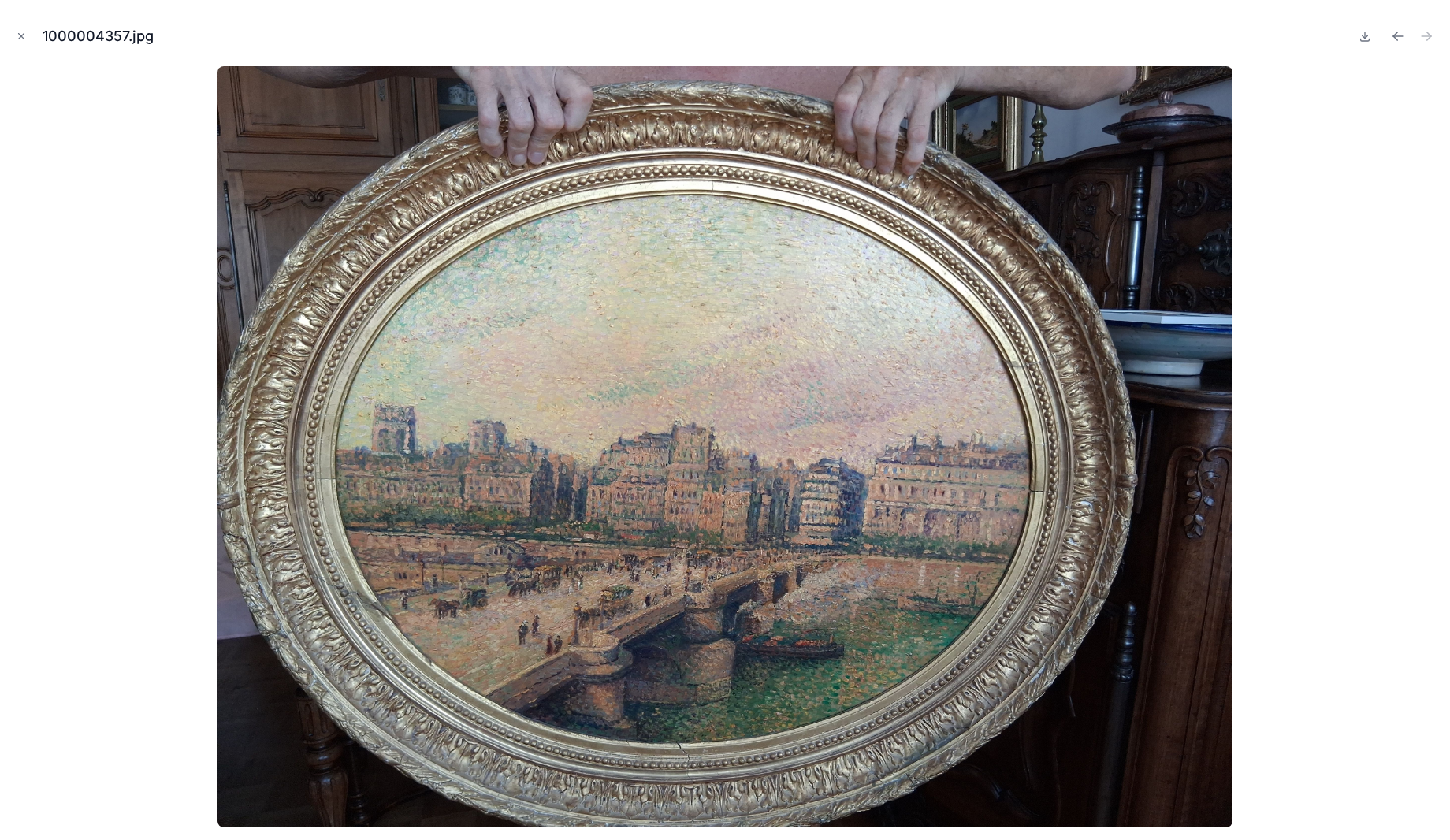
click at [7, 28] on div "1000004357.jpg" at bounding box center [725, 420] width 1450 height 840
click at [25, 32] on icon "Close modal" at bounding box center [21, 36] width 11 height 11
